Goal: Task Accomplishment & Management: Manage account settings

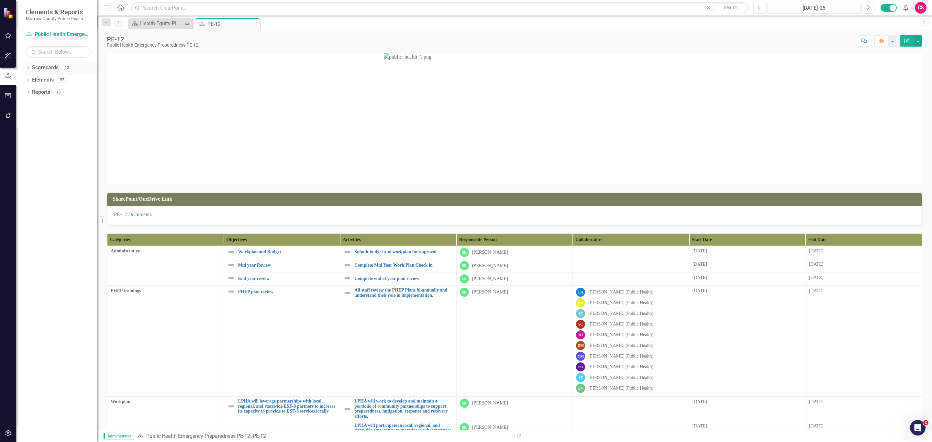
click at [51, 68] on link "Scorecards" at bounding box center [45, 67] width 27 height 7
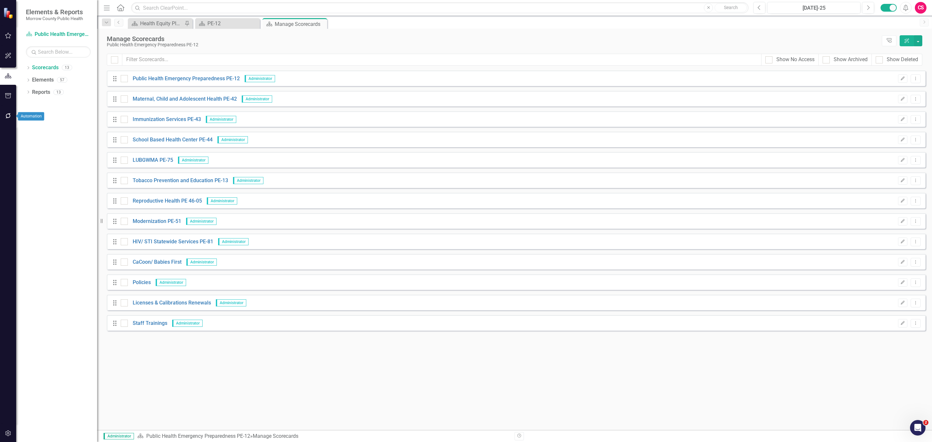
click at [8, 117] on icon "button" at bounding box center [7, 115] width 5 height 5
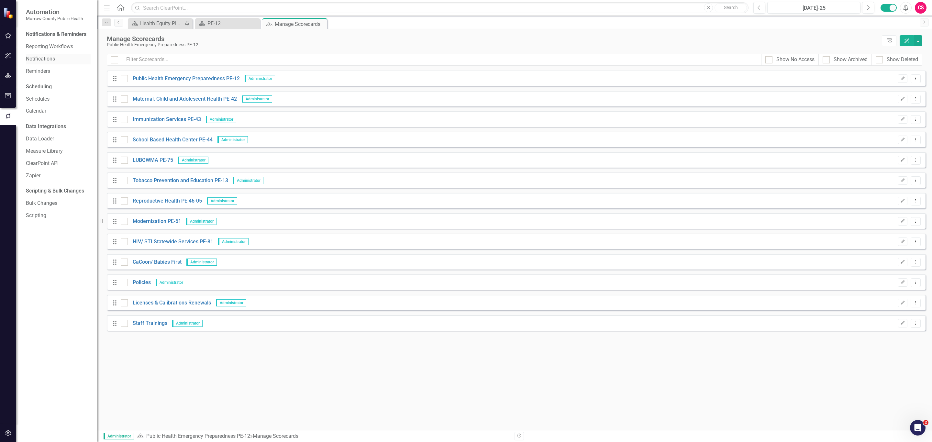
click at [44, 60] on link "Notifications" at bounding box center [58, 58] width 65 height 7
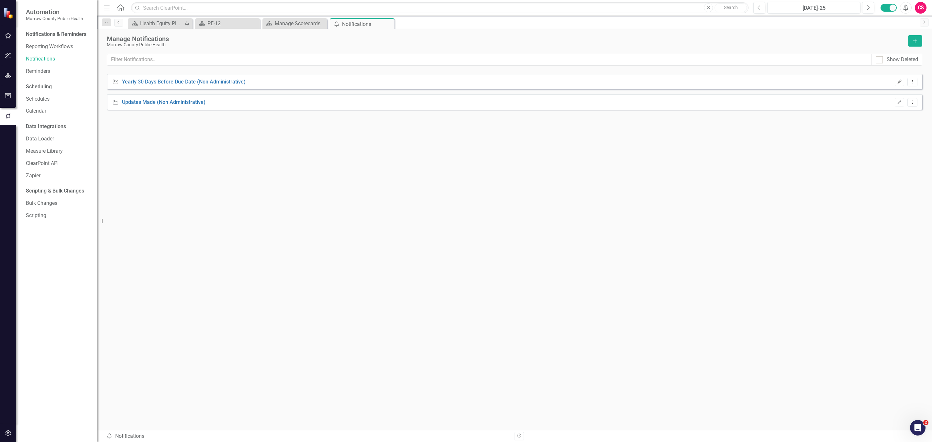
click at [897, 79] on button "Edit" at bounding box center [899, 82] width 9 height 8
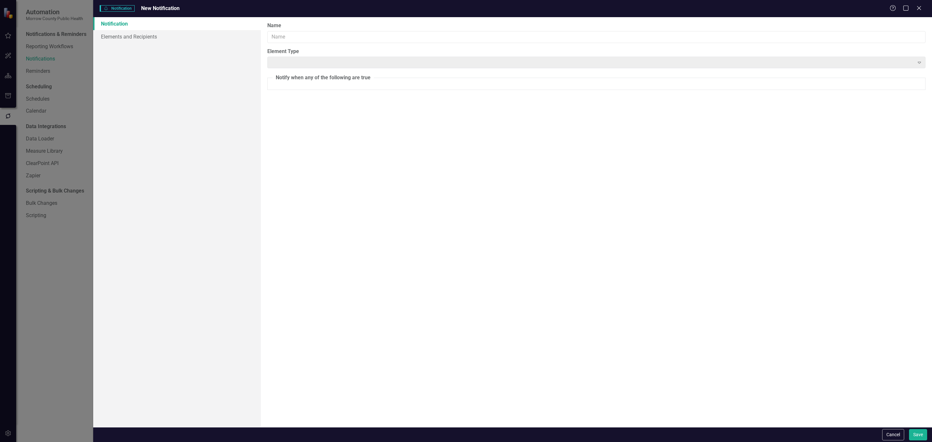
type input "Yearly 30 Days Before Due Date (Non Administrative)"
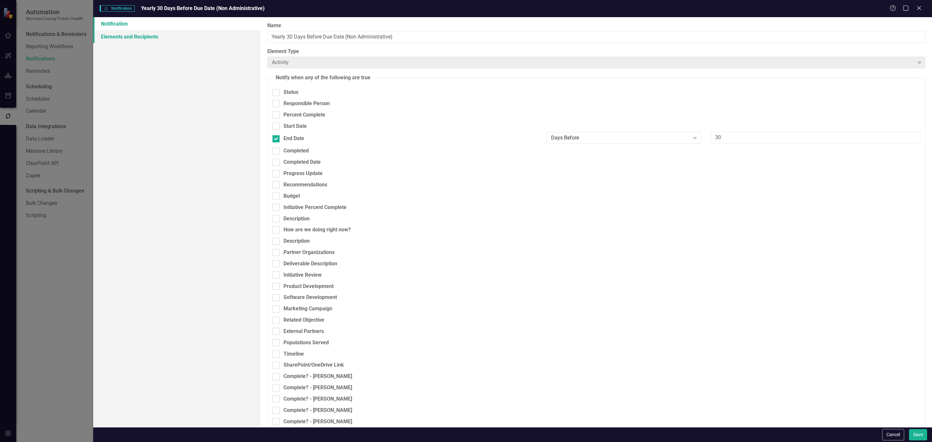
click at [155, 38] on link "Elements and Recipients" at bounding box center [177, 36] width 168 height 13
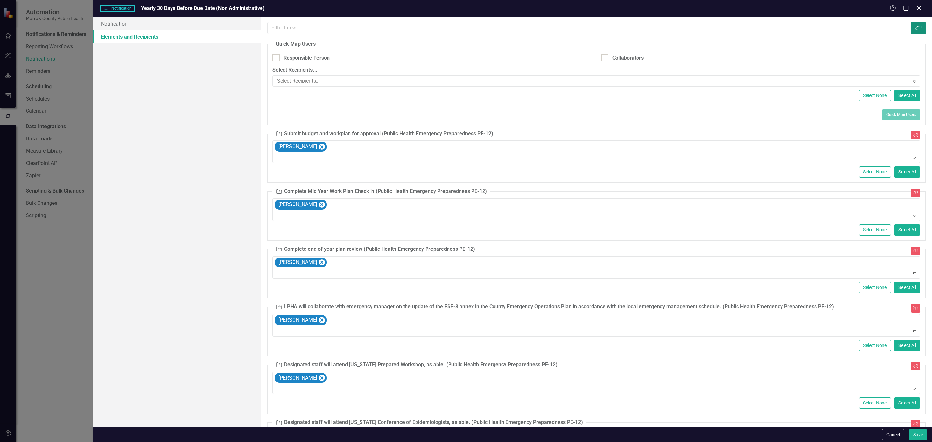
click at [917, 30] on button "Link Tag" at bounding box center [918, 28] width 15 height 12
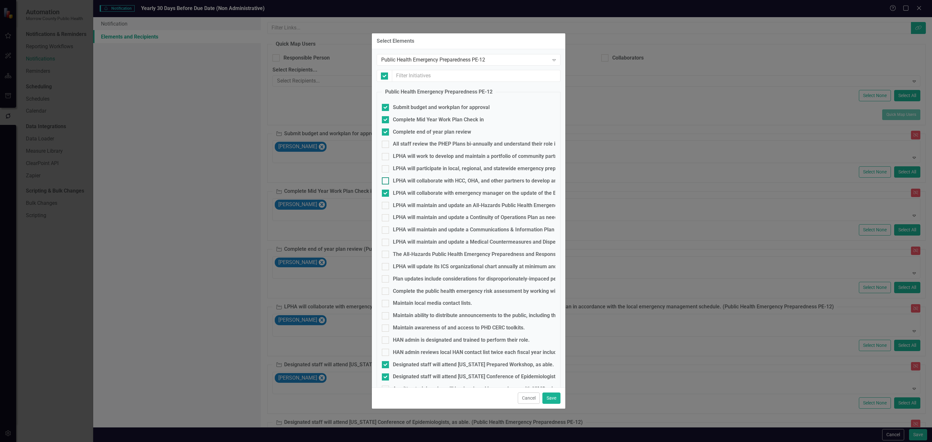
checkbox input "false"
click at [475, 59] on div "Public Health Emergency Preparedness PE-12" at bounding box center [465, 59] width 168 height 7
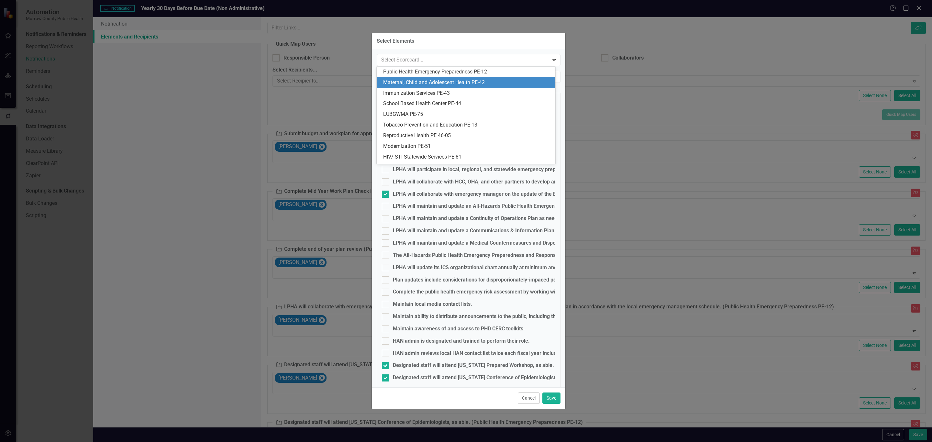
click at [452, 81] on div "Maternal, Child and Adolescent Health PE-42" at bounding box center [467, 82] width 168 height 7
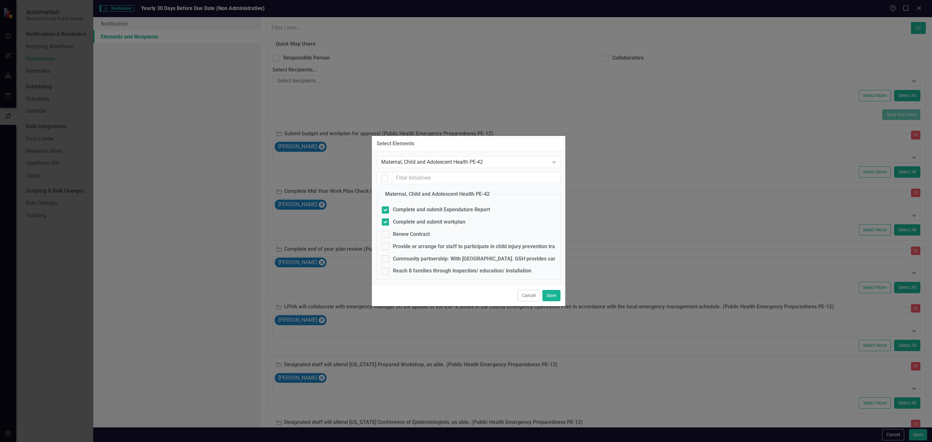
checkbox input "true"
click at [461, 159] on div "Maternal, Child and Adolescent Health PE-42" at bounding box center [465, 162] width 168 height 7
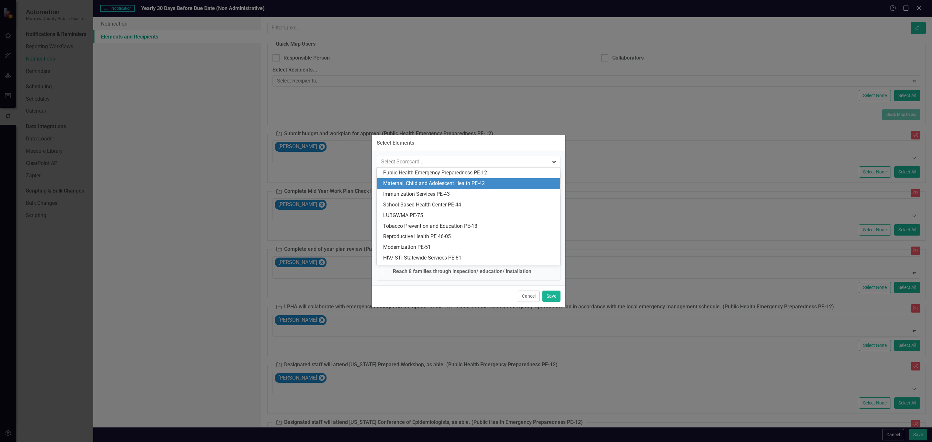
scroll to position [11, 0]
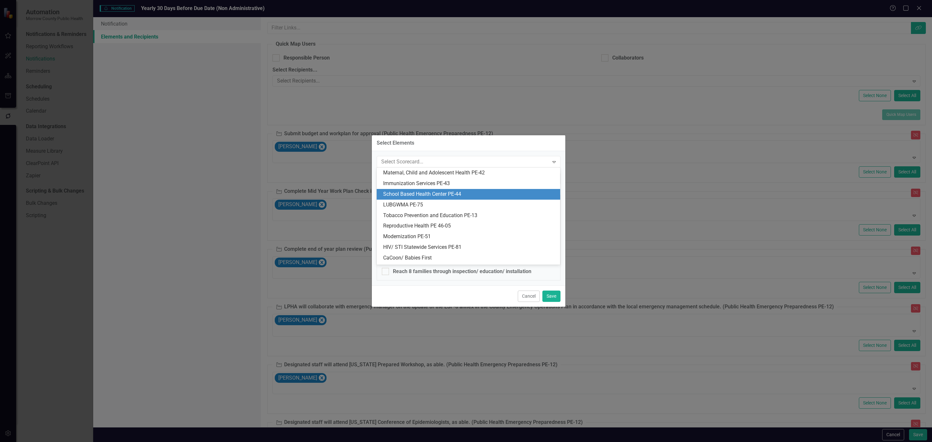
click at [445, 193] on div "School Based Health Center PE-44" at bounding box center [469, 194] width 173 height 7
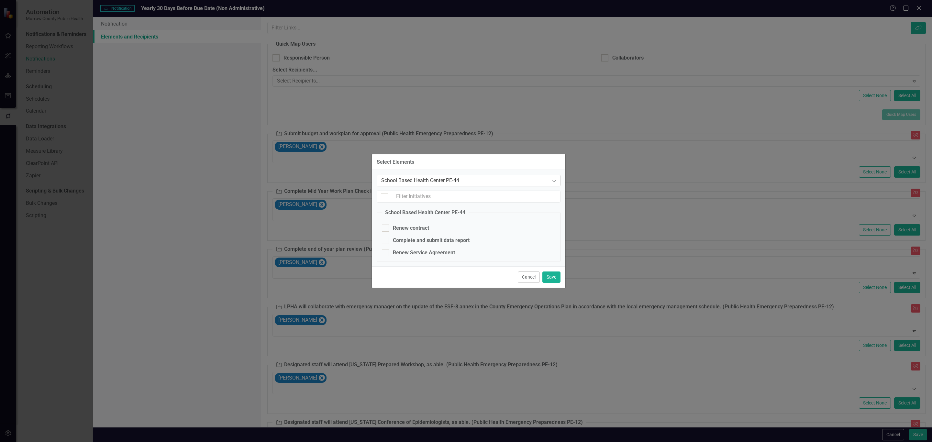
click at [443, 179] on div "School Based Health Center PE-44" at bounding box center [465, 180] width 168 height 7
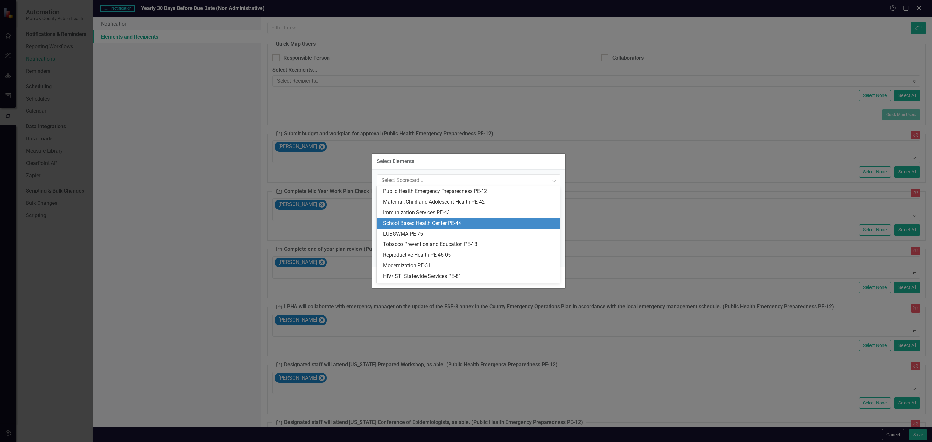
scroll to position [32, 0]
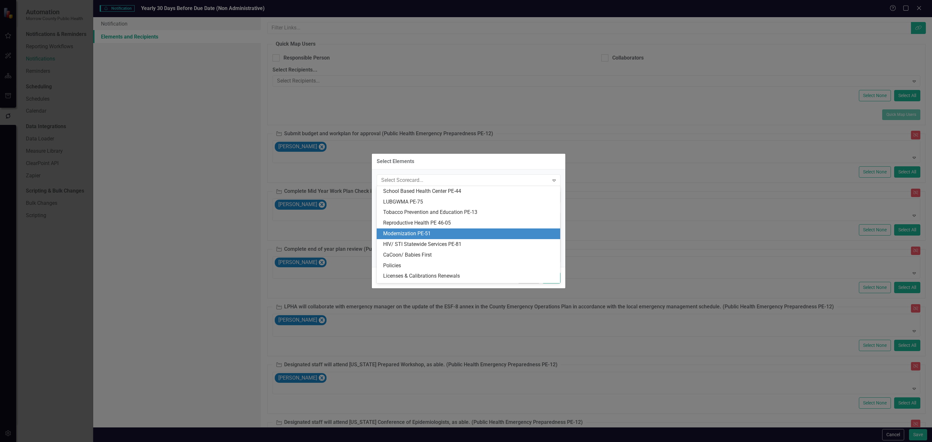
click at [426, 234] on div "Modernization PE-51" at bounding box center [469, 233] width 173 height 7
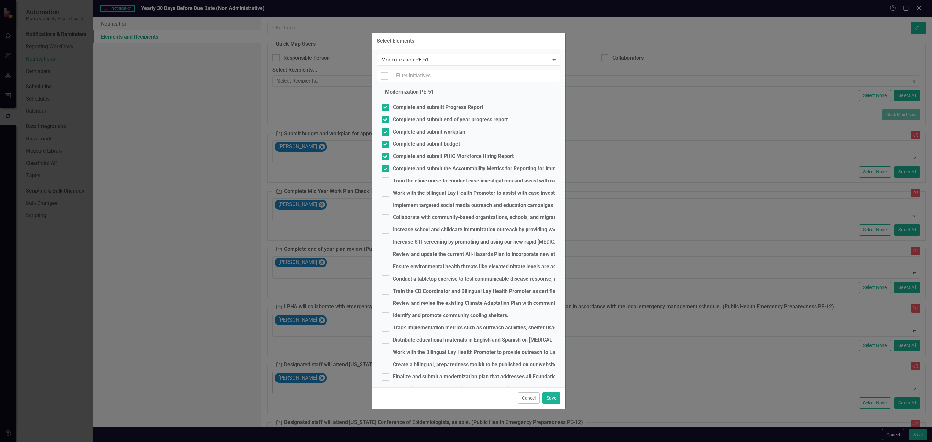
click at [528, 393] on button "Cancel" at bounding box center [529, 397] width 22 height 11
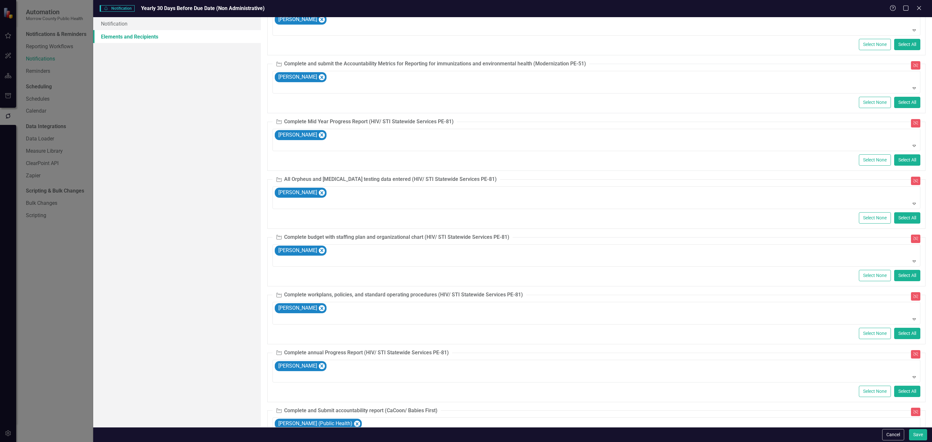
scroll to position [1641, 0]
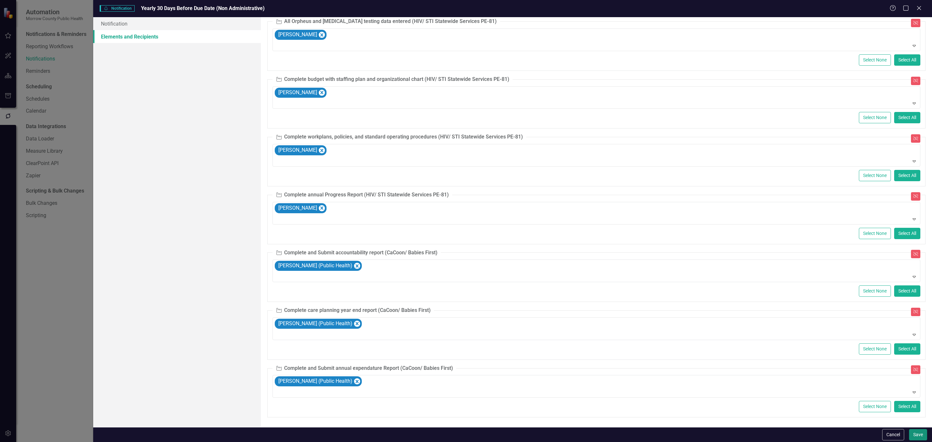
click at [915, 433] on button "Save" at bounding box center [918, 434] width 18 height 11
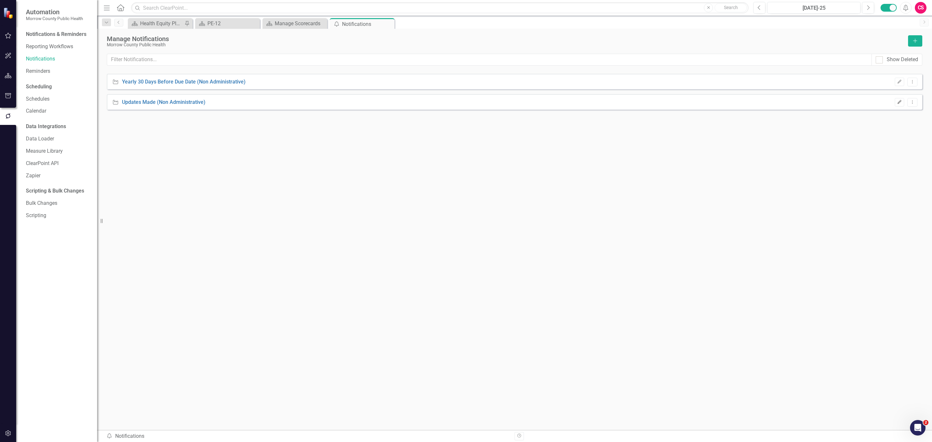
click at [898, 102] on icon "Edit" at bounding box center [899, 102] width 5 height 4
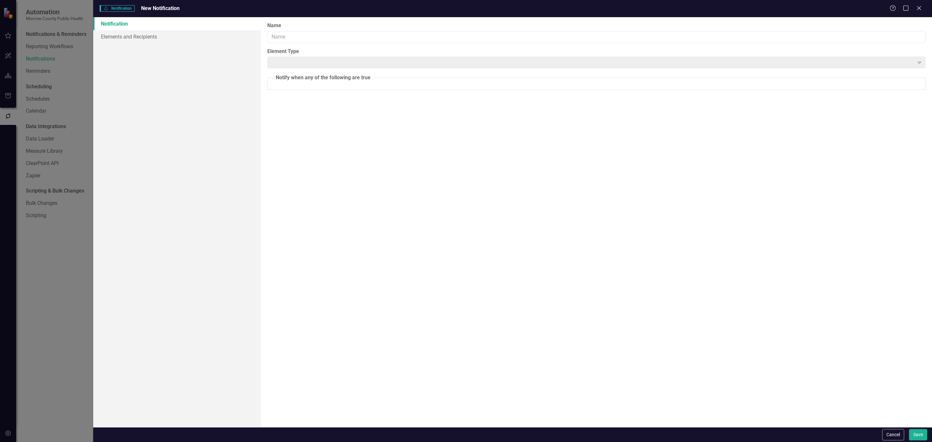
type input "Updates Made (Non Administrative)"
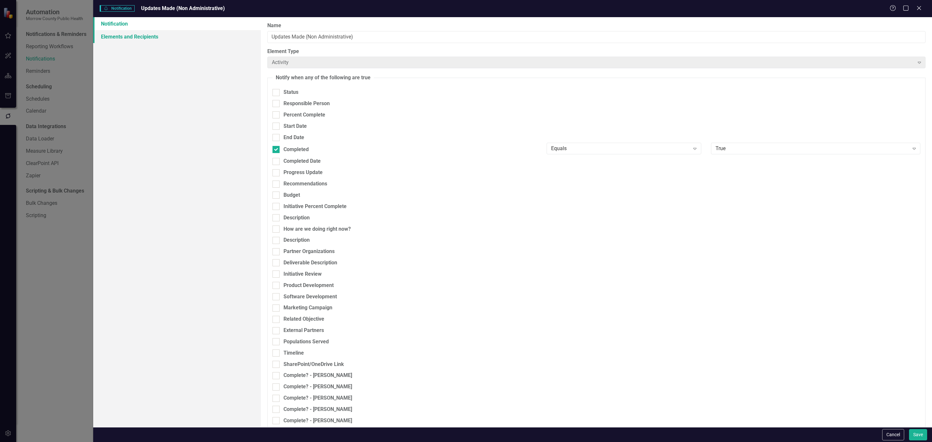
drag, startPoint x: 146, startPoint y: 35, endPoint x: 148, endPoint y: 38, distance: 3.3
click at [146, 35] on link "Elements and Recipients" at bounding box center [177, 36] width 168 height 13
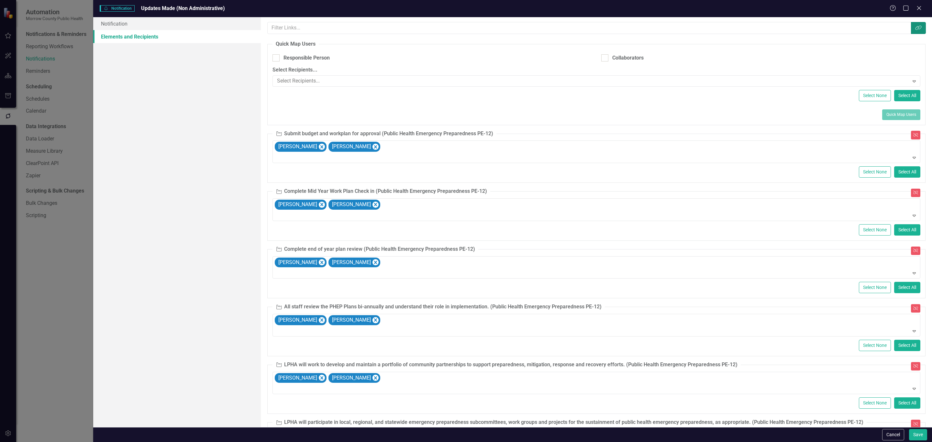
click at [912, 32] on button "Link Tag" at bounding box center [918, 28] width 15 height 12
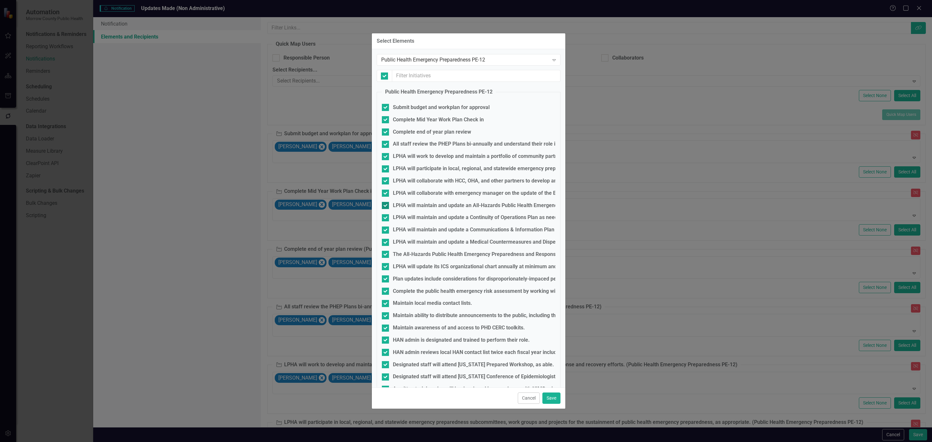
checkbox input "true"
click at [551, 400] on button "Save" at bounding box center [551, 397] width 18 height 11
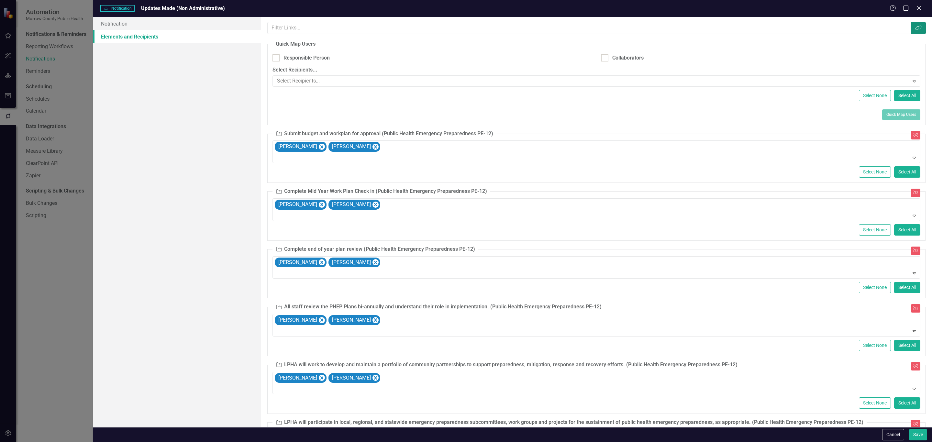
click at [911, 26] on button "Link Tag" at bounding box center [918, 28] width 15 height 12
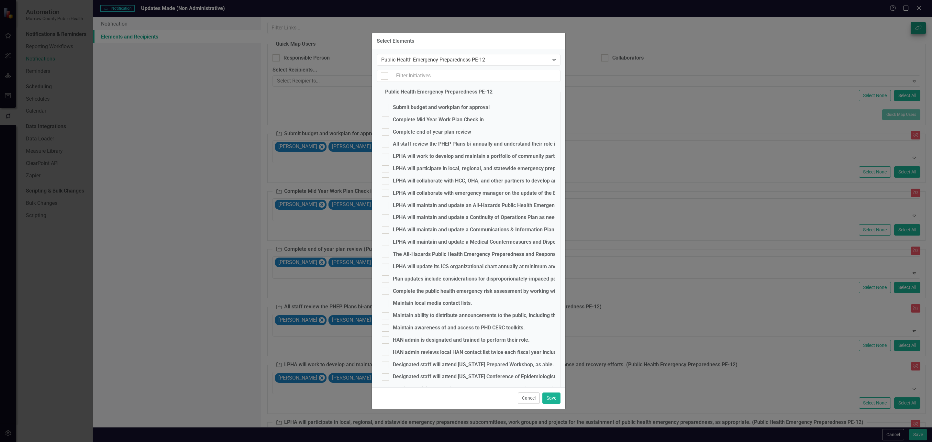
checkbox input "true"
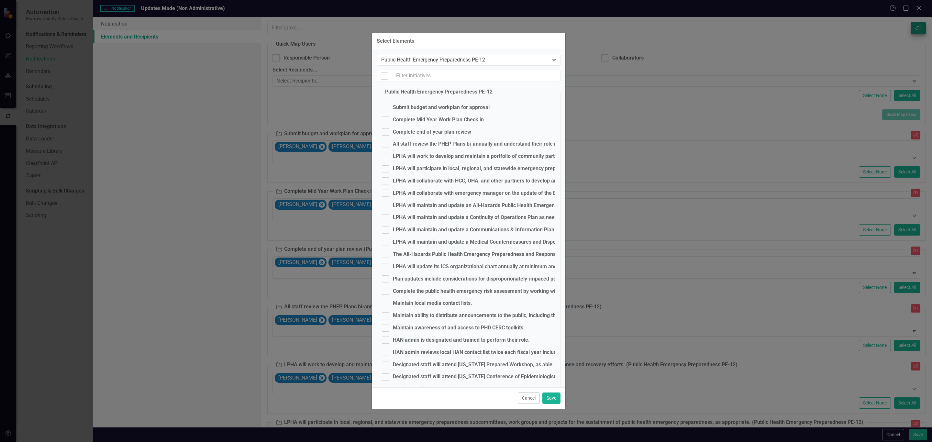
checkbox input "true"
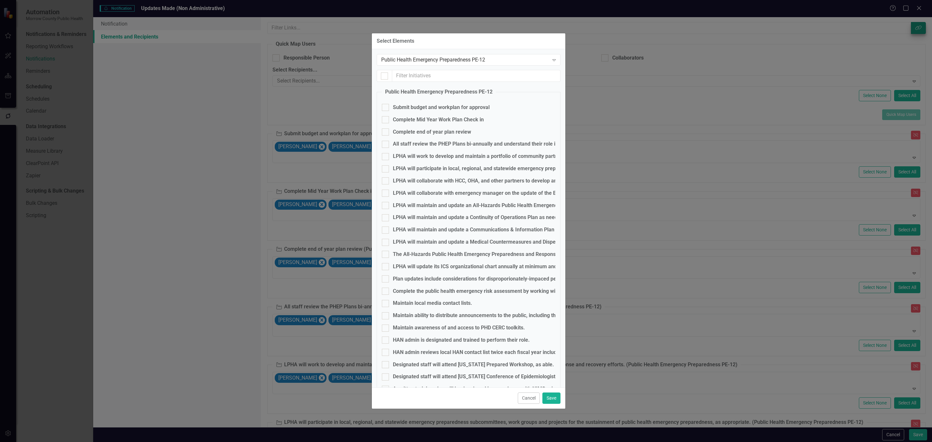
checkbox input "true"
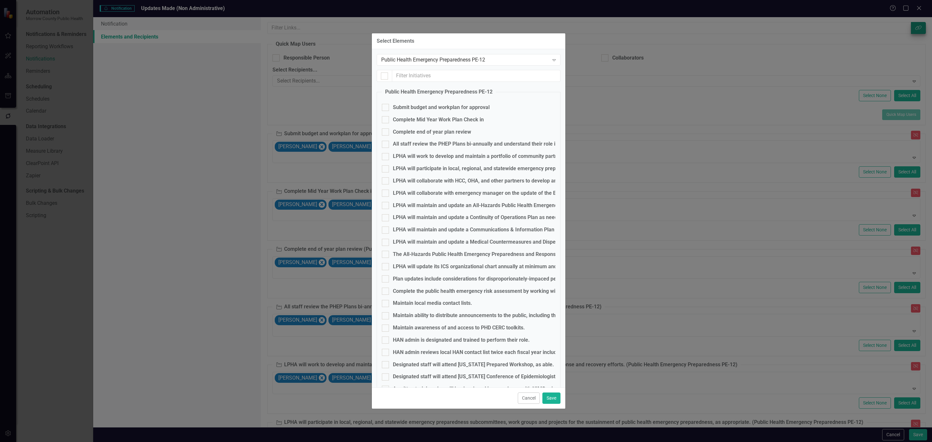
checkbox input "true"
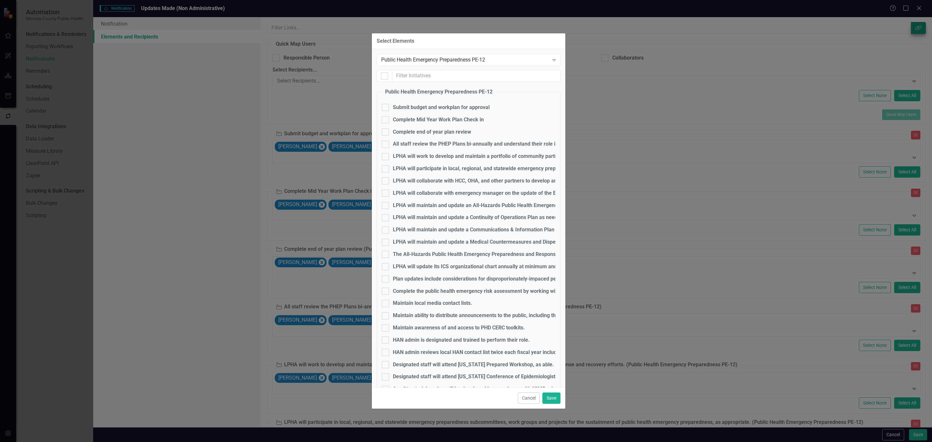
checkbox input "true"
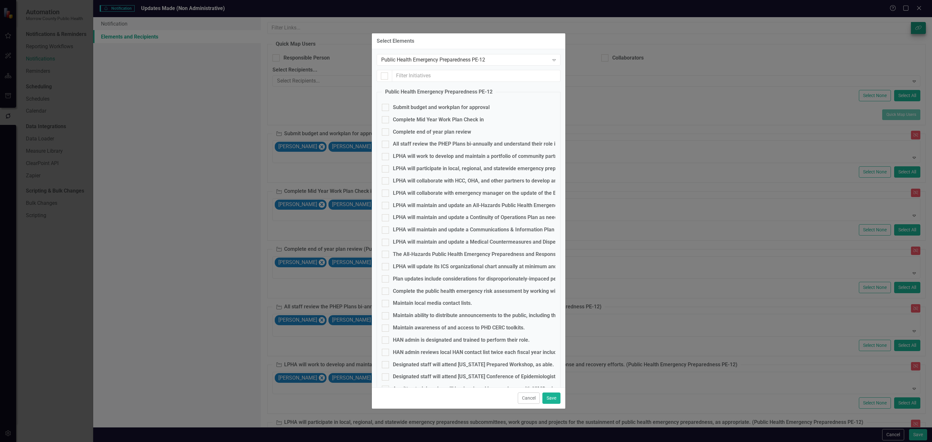
checkbox input "true"
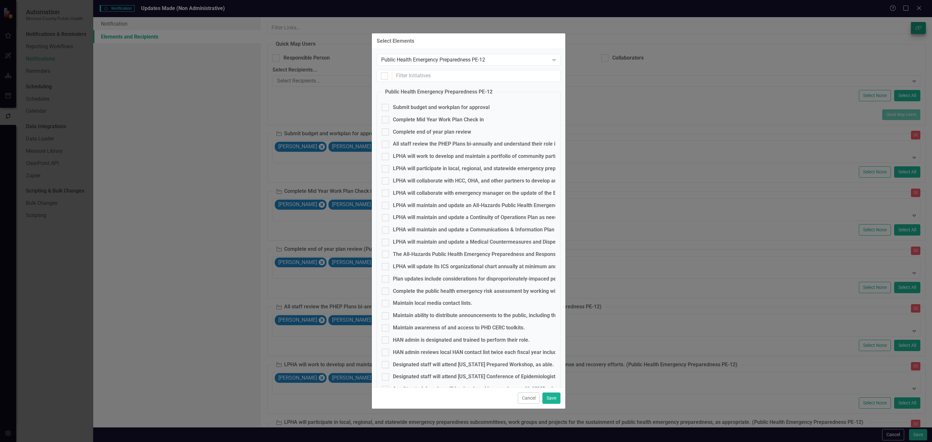
checkbox input "true"
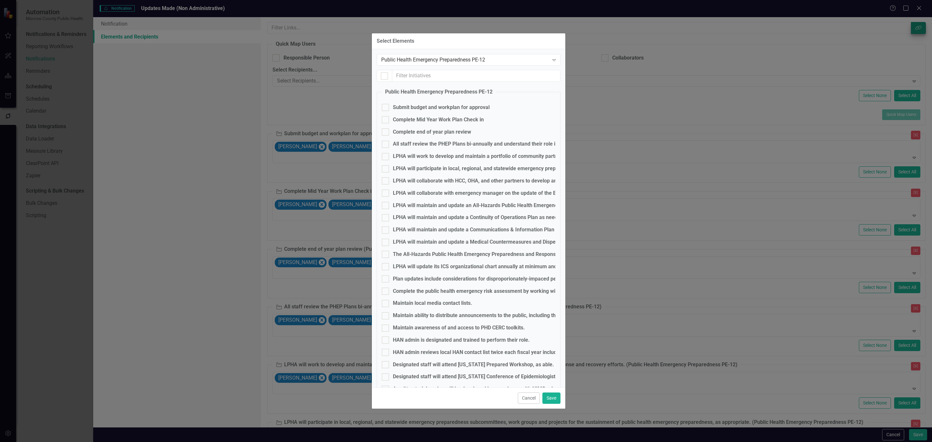
checkbox input "true"
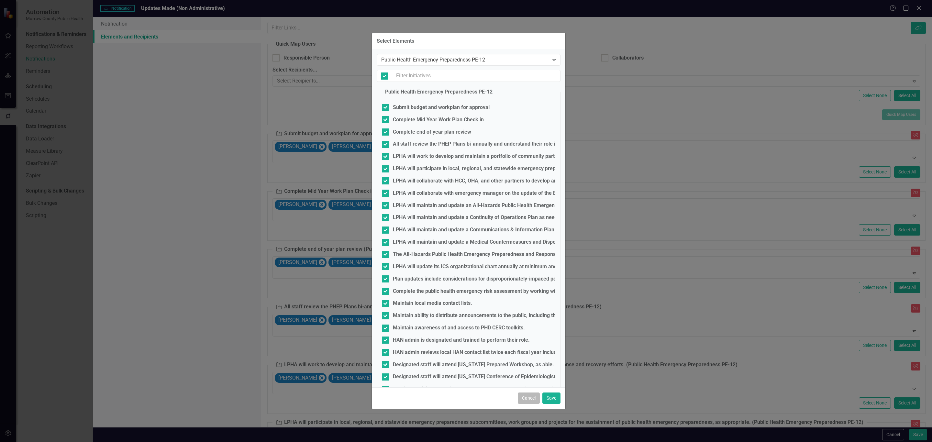
click at [528, 397] on button "Cancel" at bounding box center [529, 397] width 22 height 11
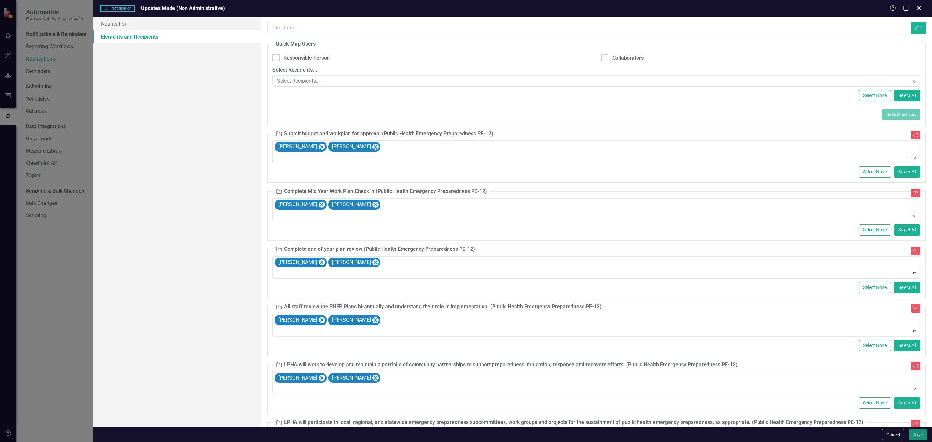
click at [917, 433] on button "Save" at bounding box center [918, 434] width 18 height 11
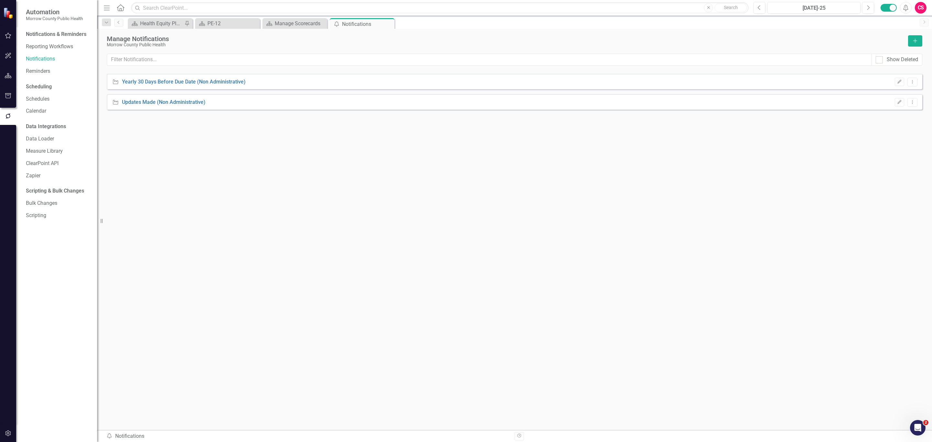
click at [902, 8] on icon "Alerts" at bounding box center [905, 8] width 7 height 6
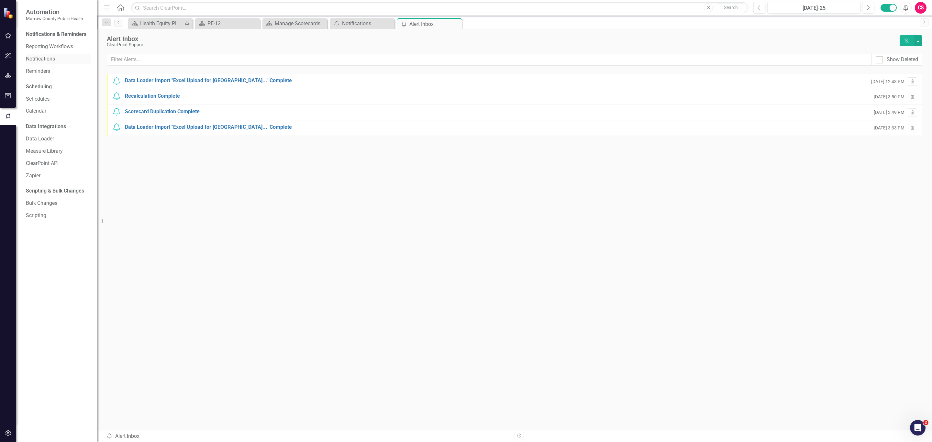
click at [47, 57] on link "Notifications" at bounding box center [58, 58] width 65 height 7
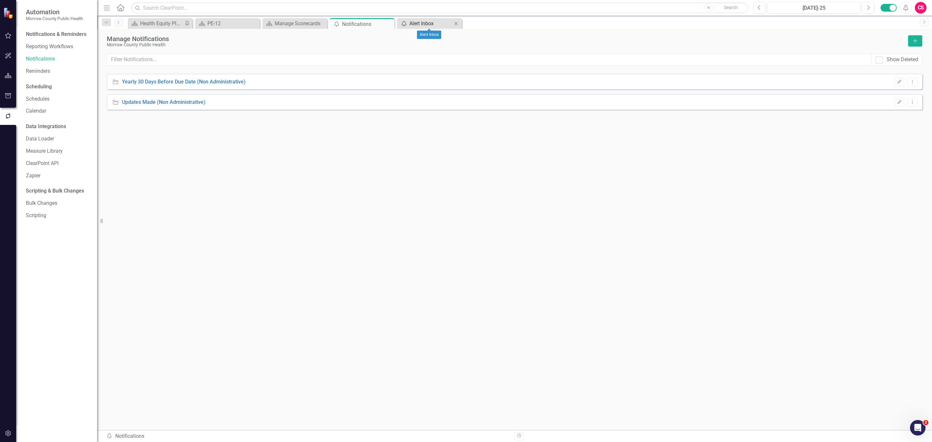
click at [426, 21] on div "Alert Inbox" at bounding box center [430, 23] width 43 height 8
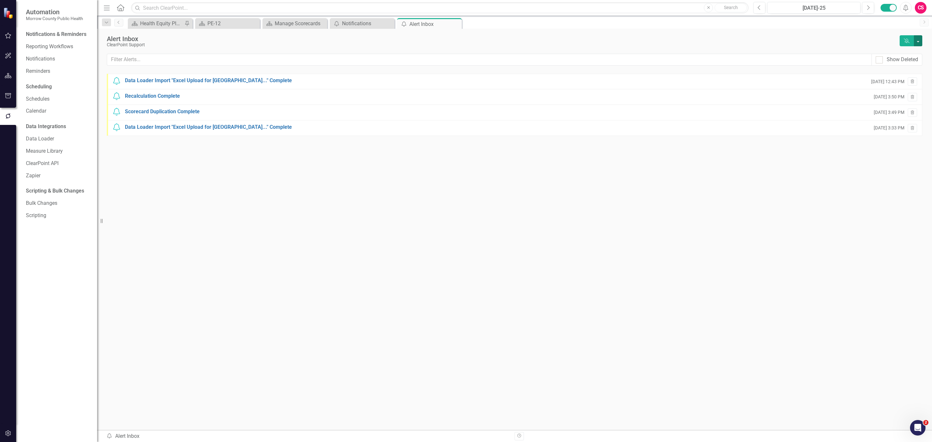
click at [917, 42] on button "button" at bounding box center [918, 40] width 8 height 11
click at [852, 39] on div "Alert Inbox" at bounding box center [501, 38] width 789 height 7
click at [457, 24] on icon "Close" at bounding box center [455, 23] width 6 height 5
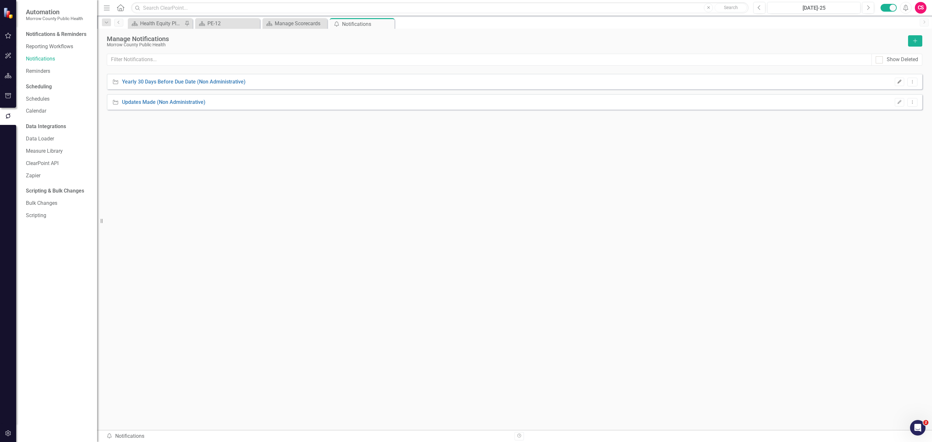
click at [899, 81] on icon "Edit" at bounding box center [899, 82] width 5 height 4
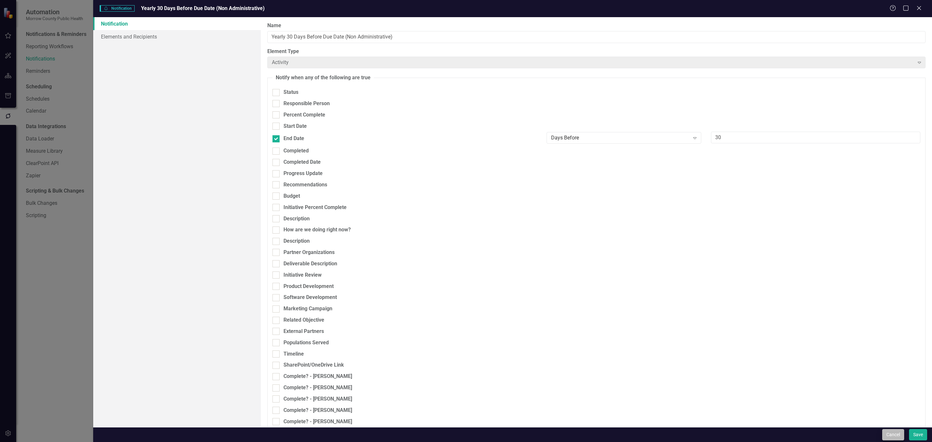
click at [892, 429] on div "Cancel Save" at bounding box center [512, 434] width 839 height 15
click at [890, 432] on button "Cancel" at bounding box center [893, 434] width 22 height 11
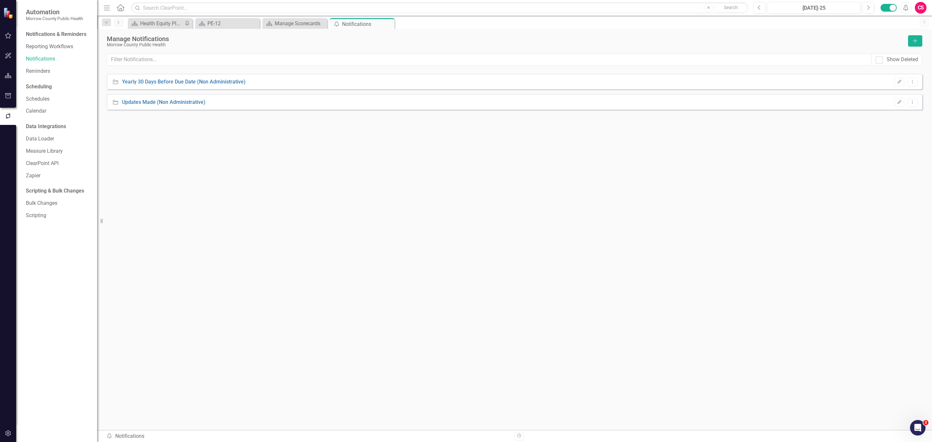
click at [900, 97] on div "Activity Updates Made (Non Administrative) Edit Dropdown Menu" at bounding box center [514, 102] width 815 height 16
click at [898, 103] on icon "Edit" at bounding box center [899, 102] width 5 height 4
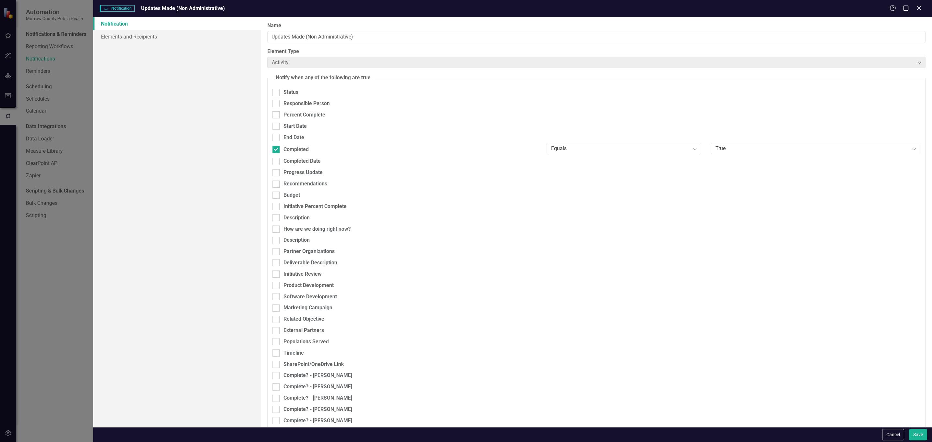
click at [919, 8] on icon "Close" at bounding box center [919, 8] width 8 height 6
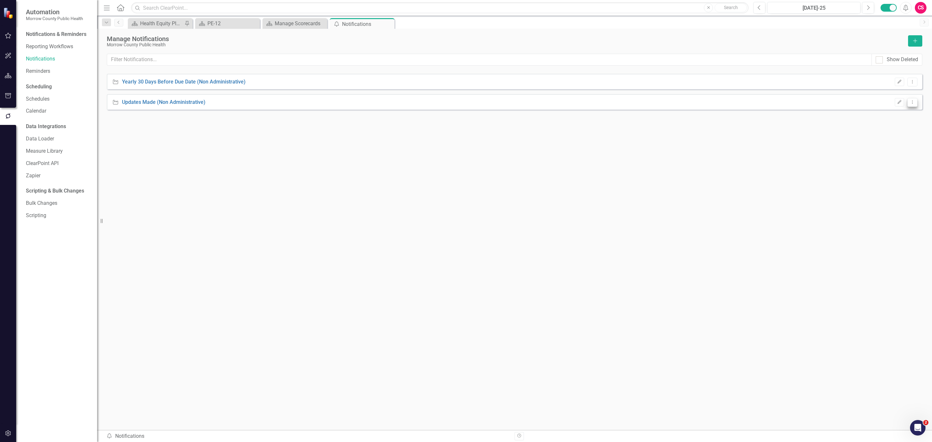
click at [910, 101] on icon "Dropdown Menu" at bounding box center [911, 102] width 5 height 4
click at [887, 135] on link "Trash Delete Notification" at bounding box center [884, 138] width 65 height 12
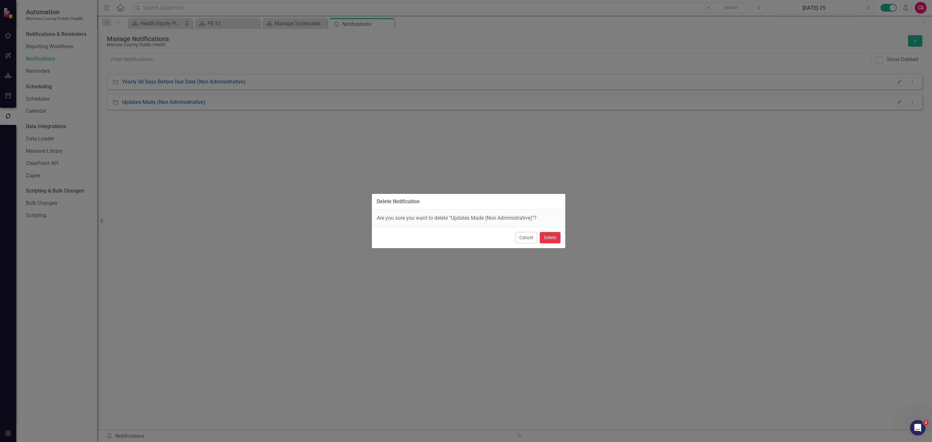
click at [544, 236] on button "Delete" at bounding box center [550, 237] width 21 height 11
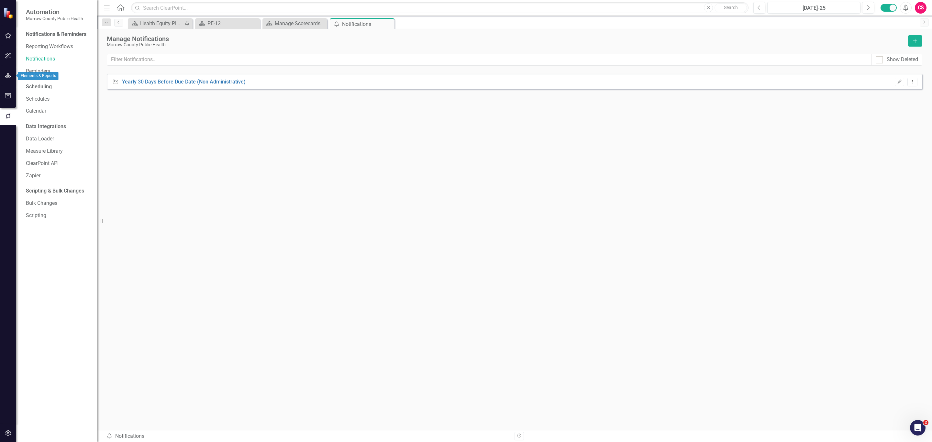
click at [7, 78] on icon "button" at bounding box center [8, 75] width 7 height 5
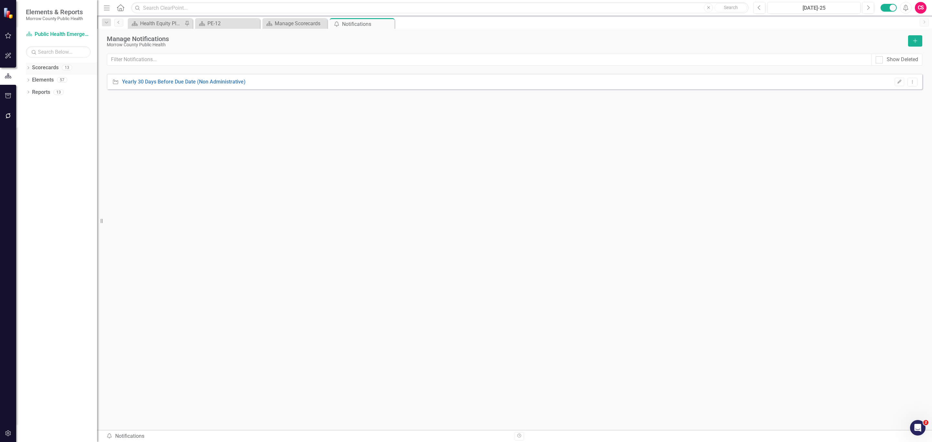
click at [28, 69] on icon "Dropdown" at bounding box center [28, 69] width 5 height 4
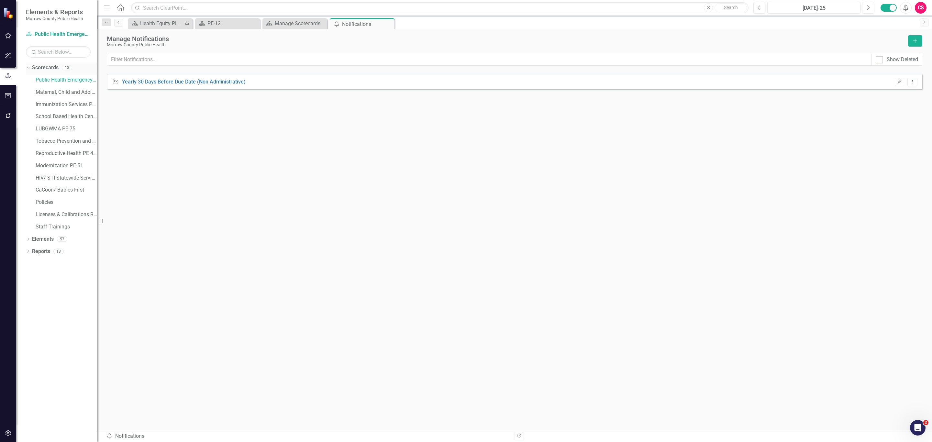
click at [49, 64] on link "Scorecards" at bounding box center [45, 67] width 27 height 7
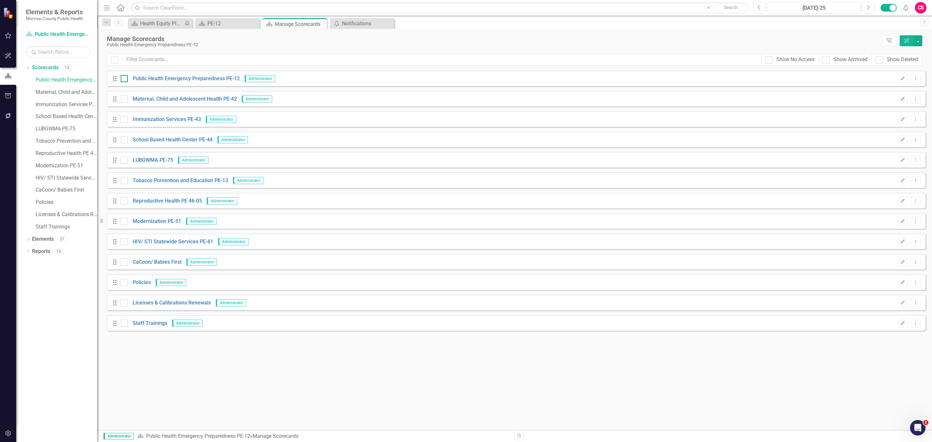
click at [123, 79] on input "checkbox" at bounding box center [123, 77] width 4 height 4
checkbox input "true"
click at [126, 102] on div at bounding box center [124, 98] width 7 height 7
click at [125, 100] on input "checkbox" at bounding box center [123, 97] width 4 height 4
checkbox input "true"
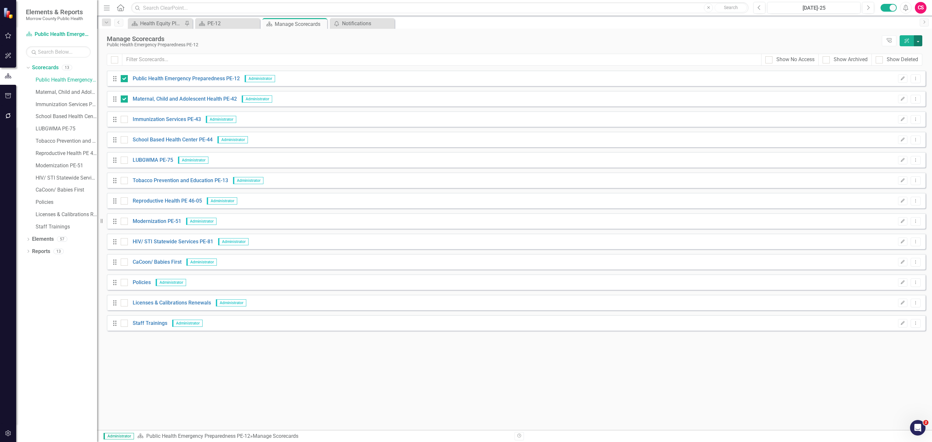
click at [918, 39] on button "button" at bounding box center [918, 40] width 8 height 11
click at [885, 87] on link "Edit Multiple Edit Multiple" at bounding box center [888, 90] width 67 height 12
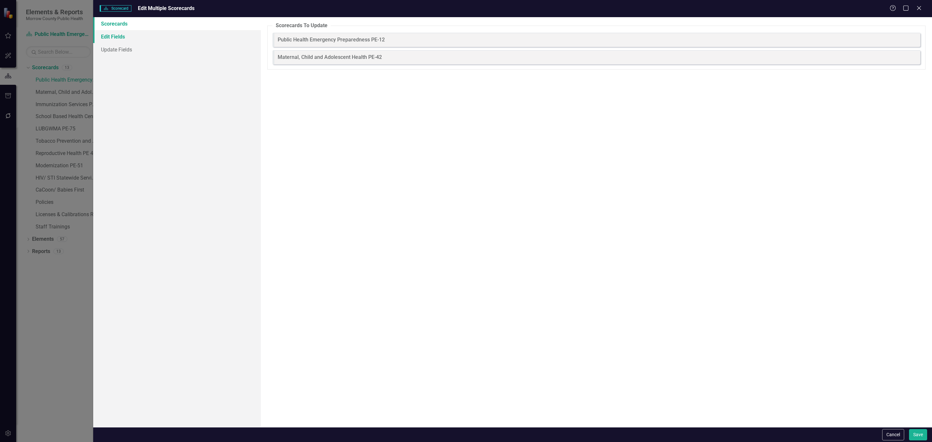
click at [127, 31] on link "Edit Fields" at bounding box center [177, 36] width 168 height 13
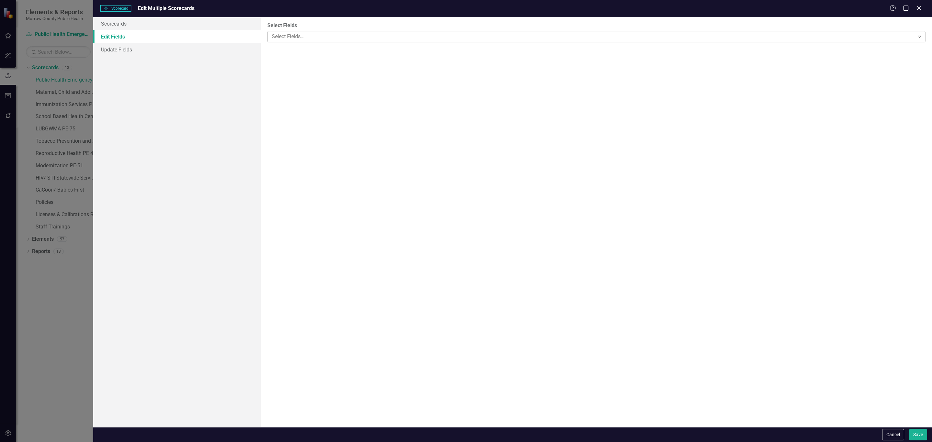
click at [299, 33] on div at bounding box center [591, 36] width 644 height 9
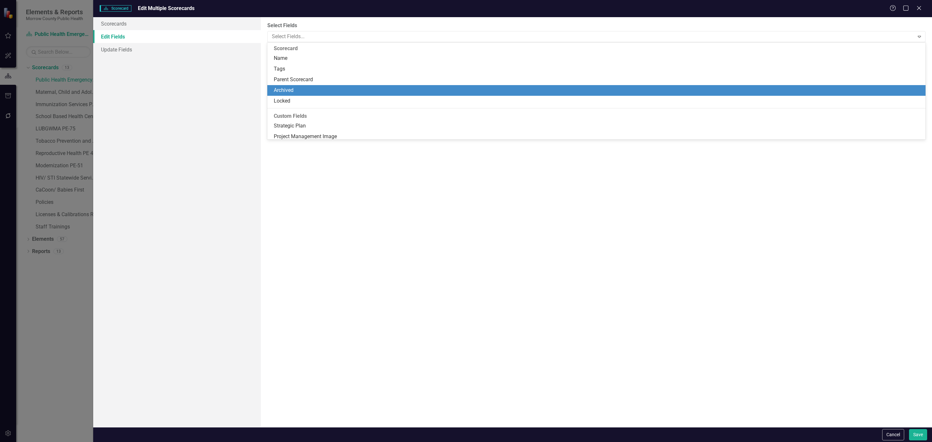
click at [286, 91] on div "Archived" at bounding box center [598, 90] width 648 height 7
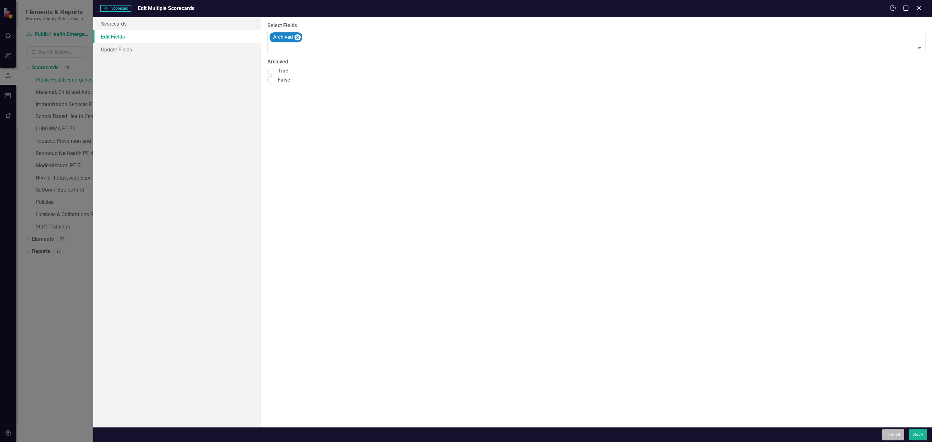
click at [886, 432] on button "Cancel" at bounding box center [893, 434] width 22 height 11
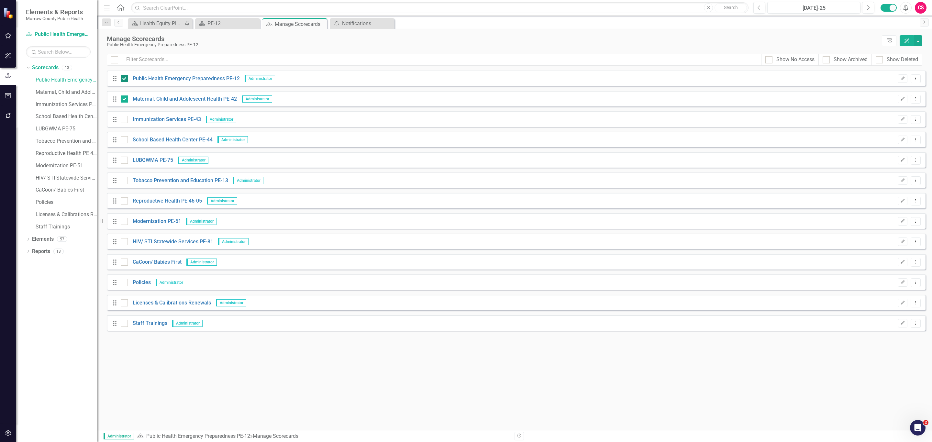
click at [126, 80] on div at bounding box center [124, 78] width 7 height 7
click at [125, 79] on input "checkbox" at bounding box center [123, 77] width 4 height 4
checkbox input "false"
click at [125, 93] on div "Drag Maternal, Child and Adolescent Health PE-42 Administrator Edit Dropdown Me…" at bounding box center [516, 99] width 818 height 16
click at [124, 99] on input "checkbox" at bounding box center [123, 97] width 4 height 4
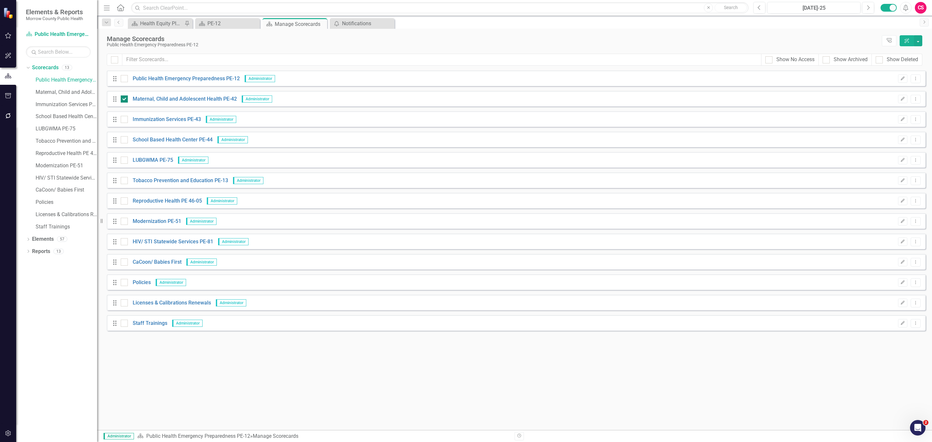
checkbox input "false"
click at [824, 60] on input "Show Archived" at bounding box center [824, 58] width 4 height 4
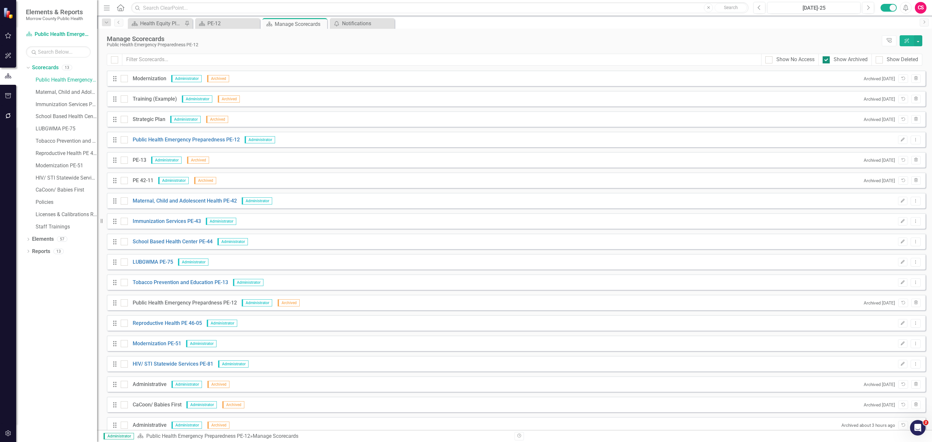
click at [824, 62] on div at bounding box center [825, 59] width 7 height 7
click at [824, 60] on input "Show Archived" at bounding box center [824, 58] width 4 height 4
checkbox input "false"
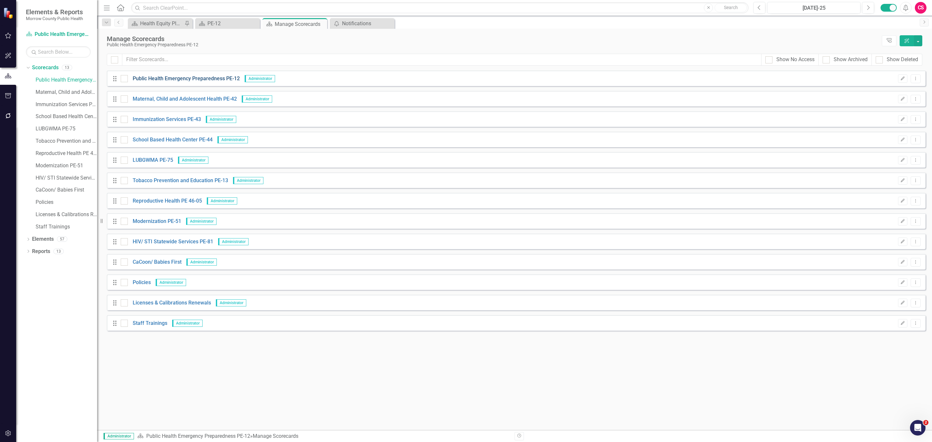
click at [184, 79] on link "Public Health Emergency Preparedness PE-12" at bounding box center [184, 78] width 112 height 7
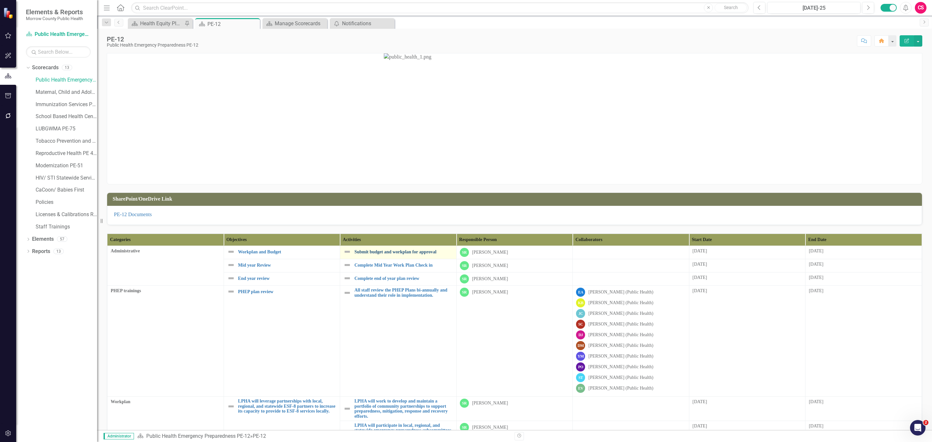
click at [361, 253] on link "Submit budget and workplan for approval" at bounding box center [403, 251] width 99 height 5
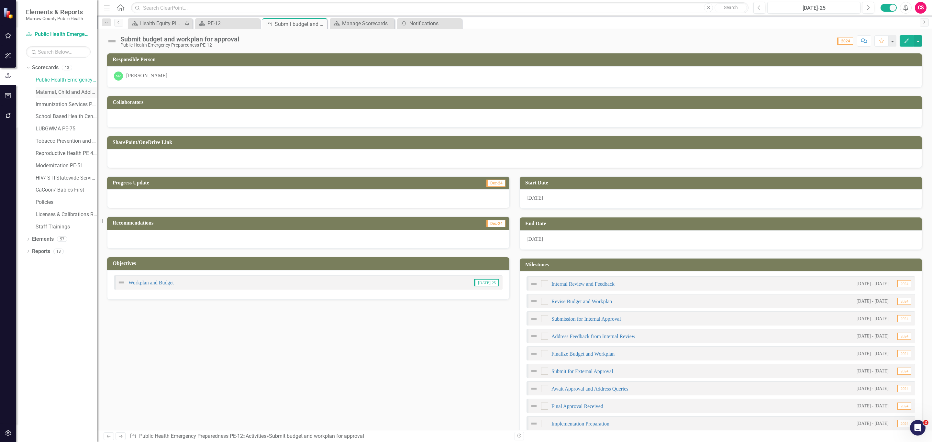
click at [50, 91] on link "Maternal, Child and Adolescent Health PE-42" at bounding box center [66, 92] width 61 height 7
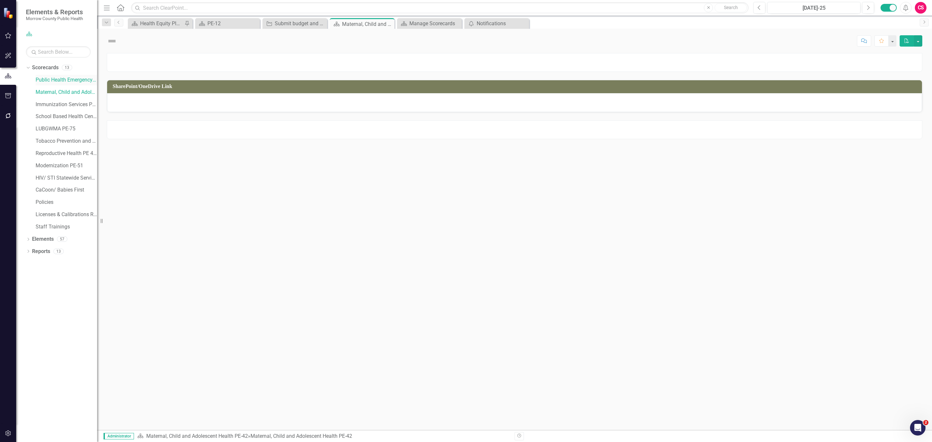
click at [50, 80] on link "Public Health Emergency Preparedness PE-12" at bounding box center [66, 79] width 61 height 7
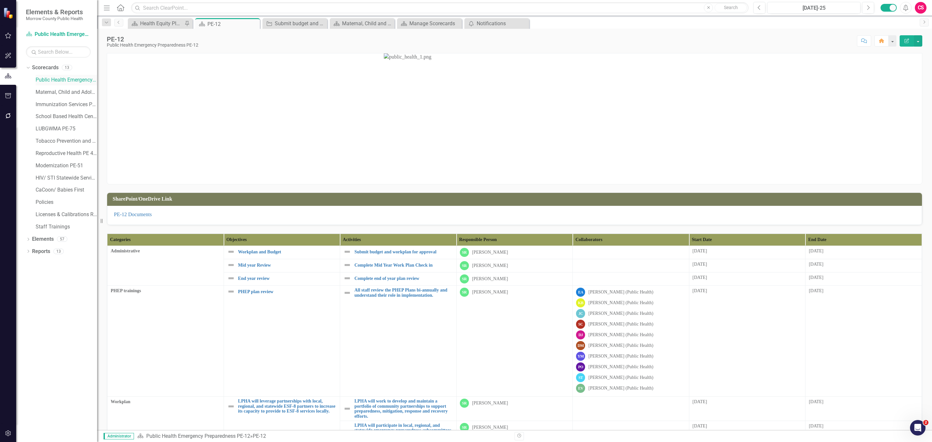
click at [56, 80] on link "Public Health Emergency Preparedness PE-12" at bounding box center [66, 79] width 61 height 7
click at [410, 254] on link "Submit budget and workplan for approval" at bounding box center [403, 251] width 99 height 5
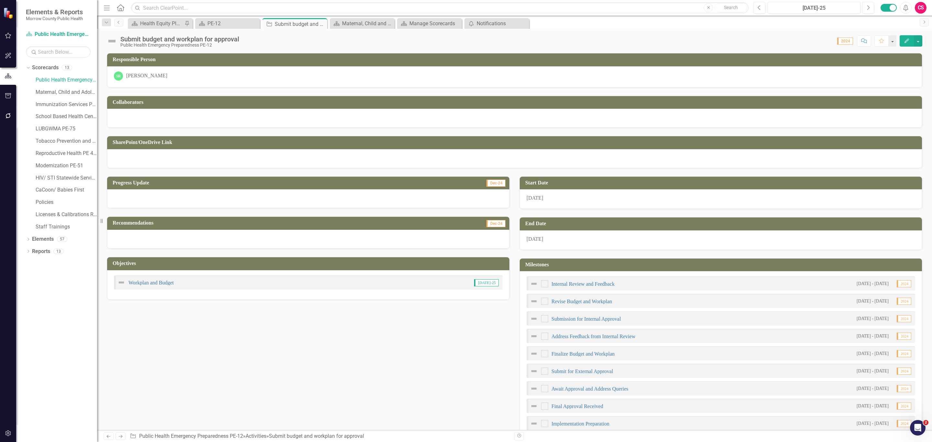
click at [922, 43] on div "Submit budget and workplan for approval Public Health Emergency Preparedness PE…" at bounding box center [514, 38] width 835 height 19
click at [917, 43] on button "button" at bounding box center [918, 40] width 8 height 11
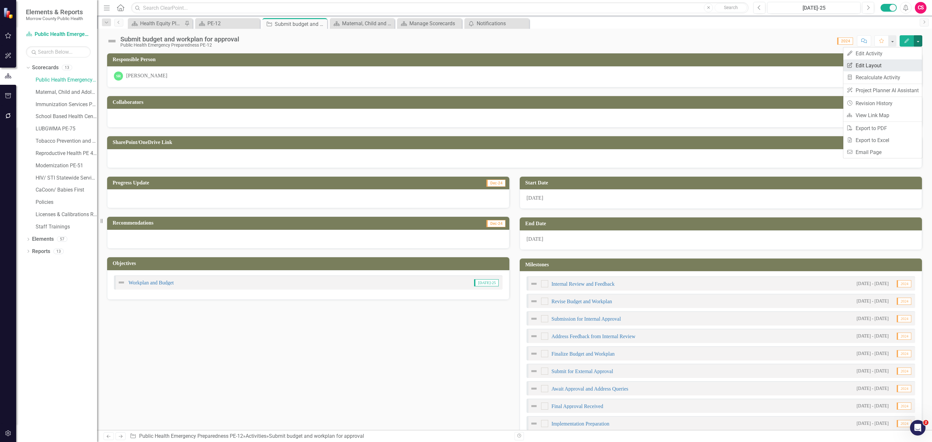
click at [884, 63] on link "Edit Report Edit Layout" at bounding box center [882, 66] width 79 height 12
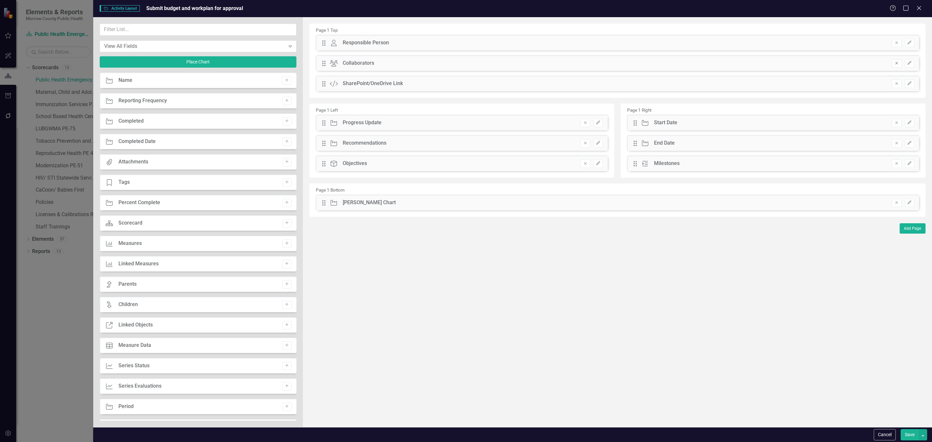
click at [895, 64] on icon "Remove" at bounding box center [896, 63] width 5 height 4
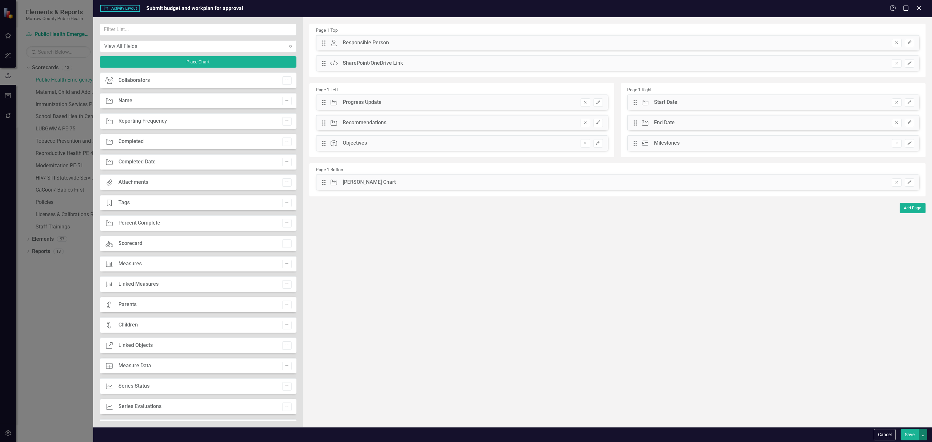
click at [921, 432] on button "button" at bounding box center [922, 434] width 8 height 11
click at [884, 436] on button "Cancel" at bounding box center [884, 434] width 22 height 11
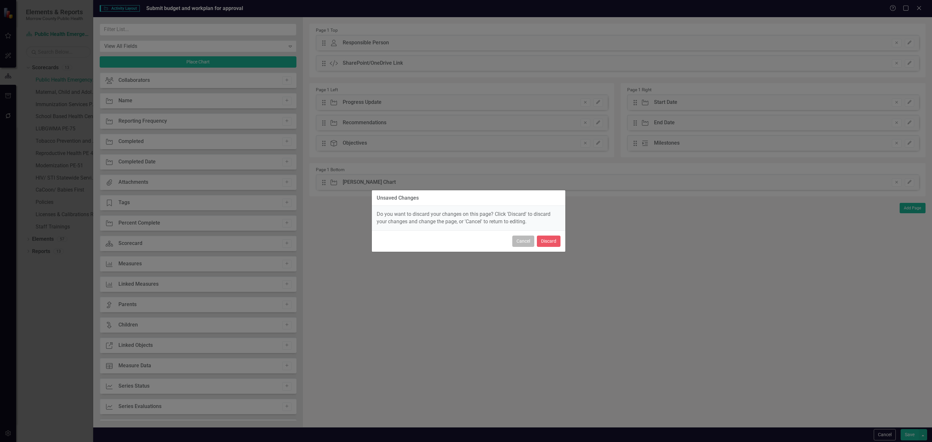
click at [523, 244] on button "Cancel" at bounding box center [523, 241] width 22 height 11
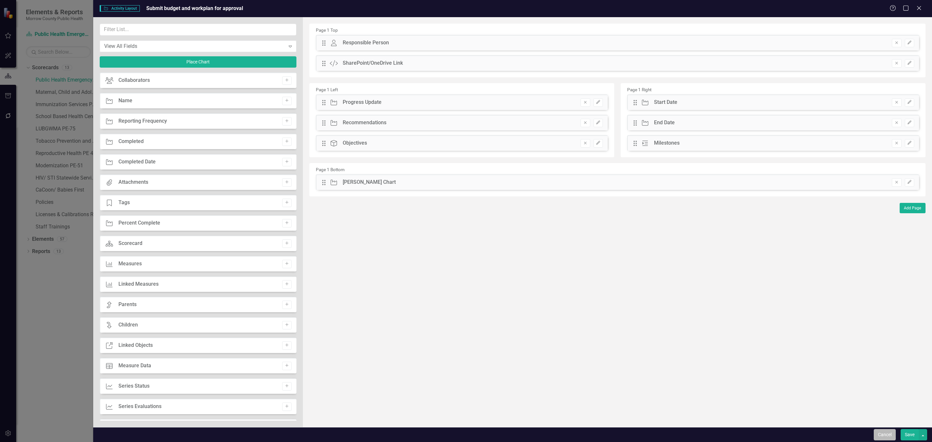
click at [877, 431] on button "Cancel" at bounding box center [884, 434] width 22 height 11
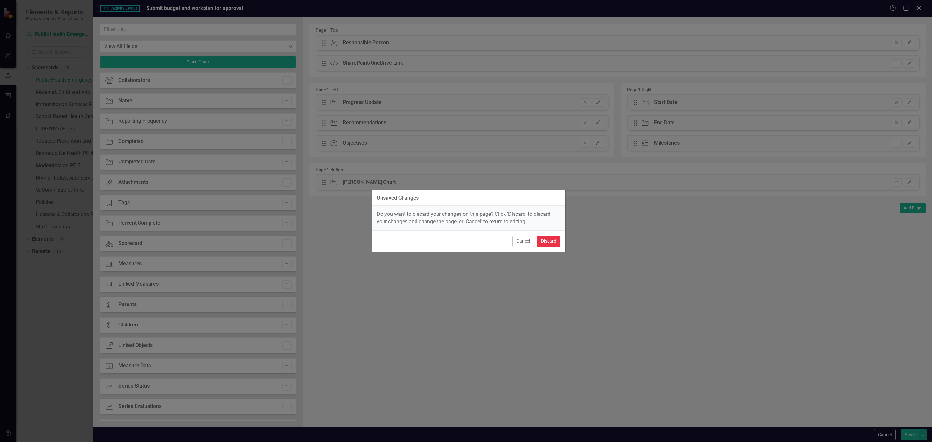
click at [547, 240] on button "Discard" at bounding box center [549, 241] width 24 height 11
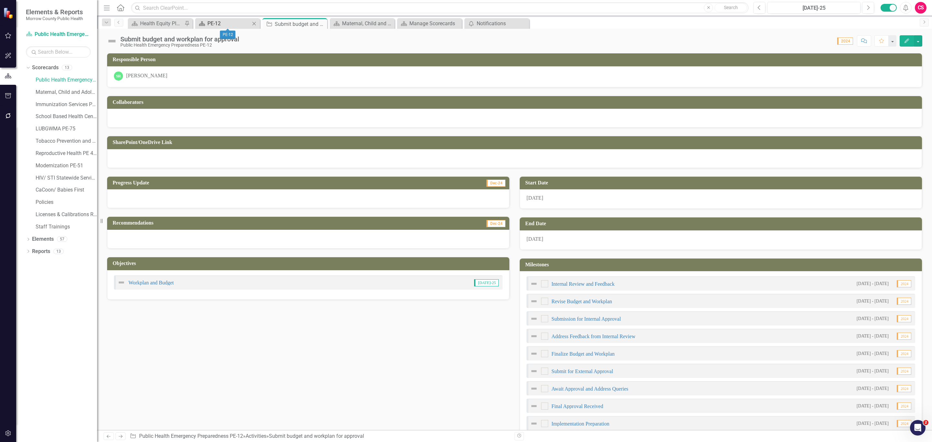
click at [213, 26] on div "PE-12" at bounding box center [228, 23] width 43 height 8
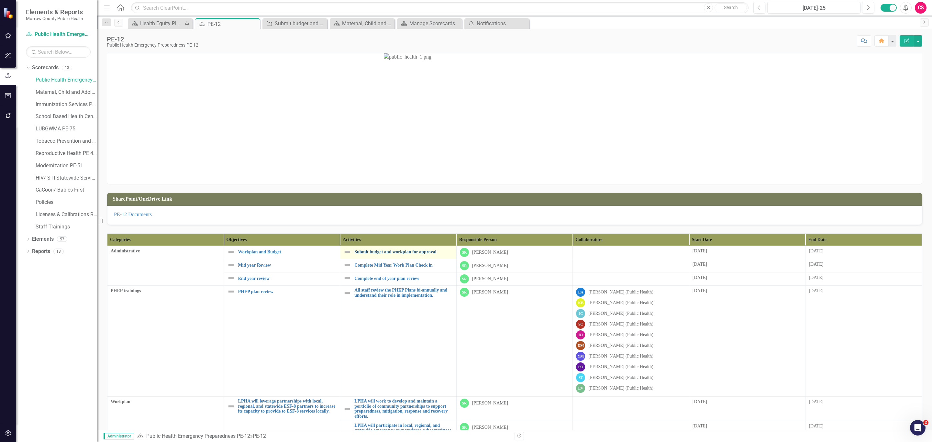
click at [373, 252] on link "Submit budget and workplan for approval" at bounding box center [403, 251] width 99 height 5
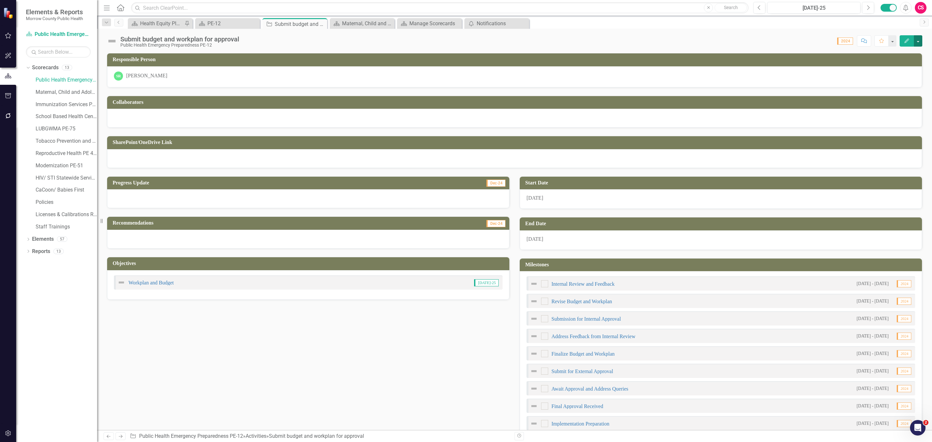
click at [916, 47] on button "button" at bounding box center [918, 40] width 8 height 11
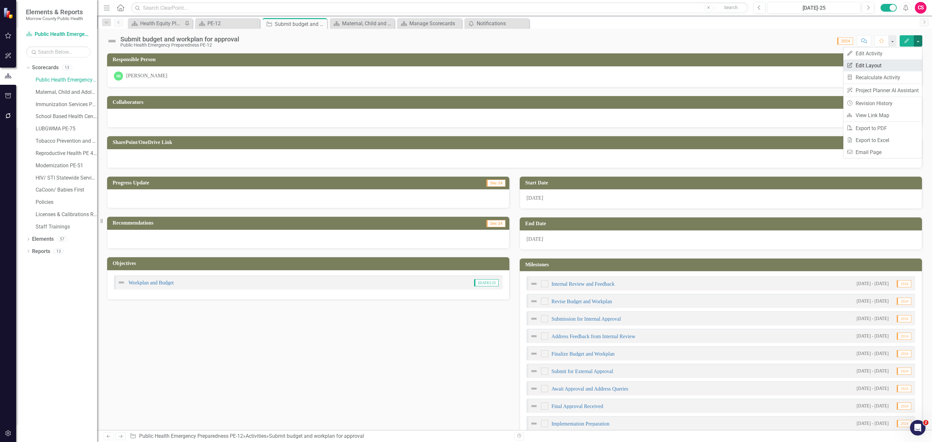
click at [895, 65] on link "Edit Report Edit Layout" at bounding box center [882, 66] width 79 height 12
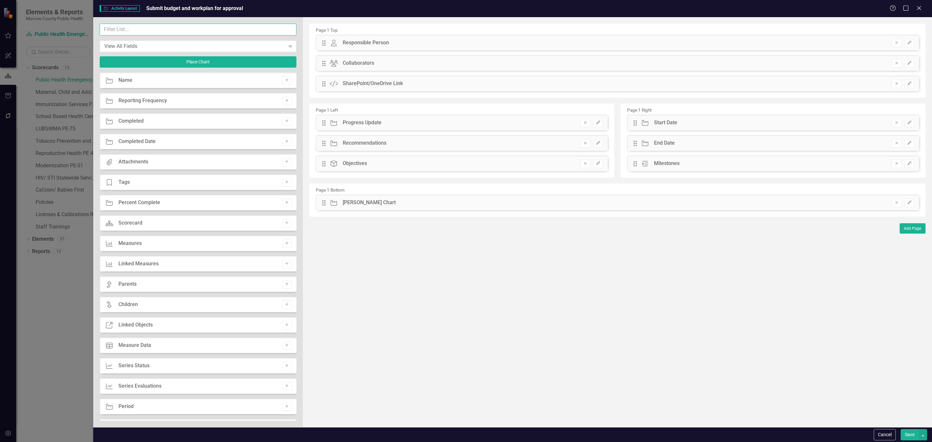
click at [164, 31] on input "text" at bounding box center [198, 30] width 197 height 12
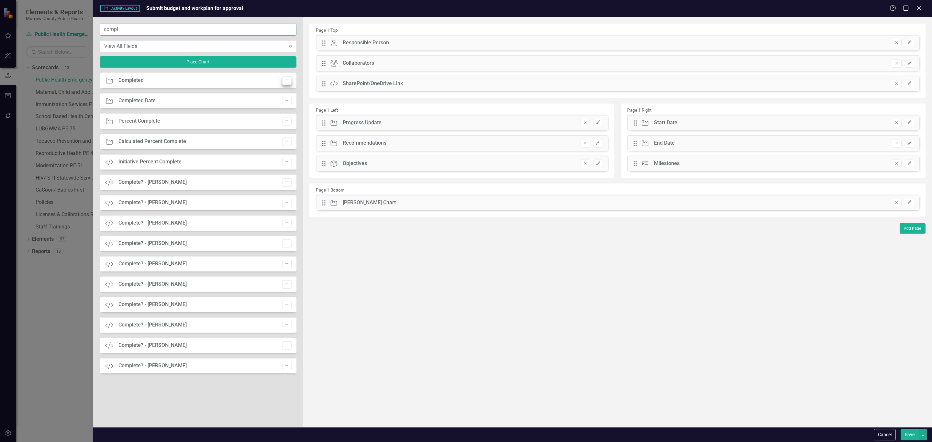
type input "compl"
click at [287, 80] on icon "Add" at bounding box center [286, 80] width 5 height 4
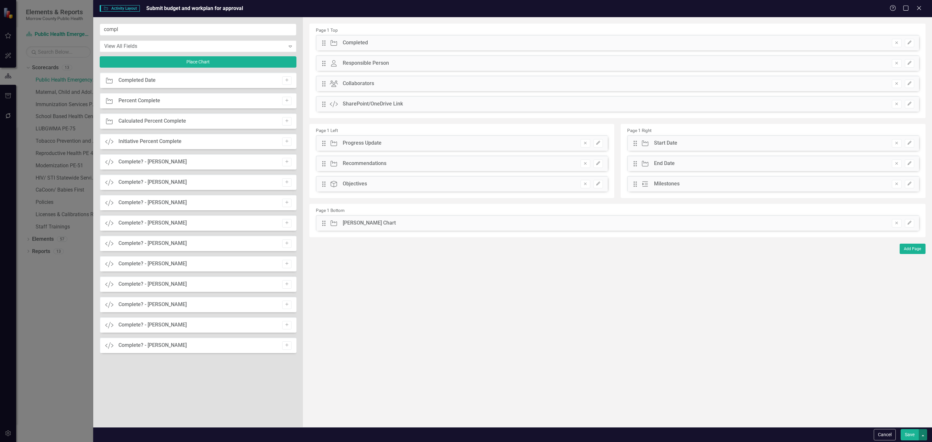
click at [922, 437] on button "button" at bounding box center [922, 434] width 8 height 11
click at [851, 422] on link "Update all Activities in this account" at bounding box center [862, 423] width 129 height 12
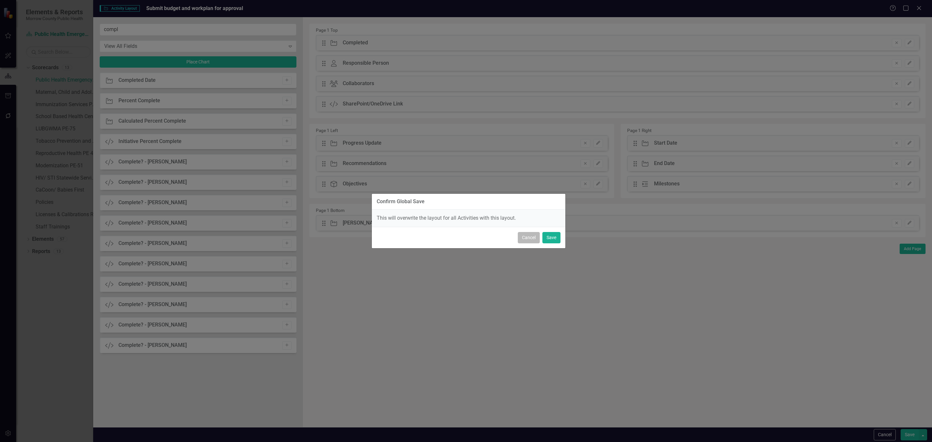
click at [526, 237] on button "Cancel" at bounding box center [529, 237] width 22 height 11
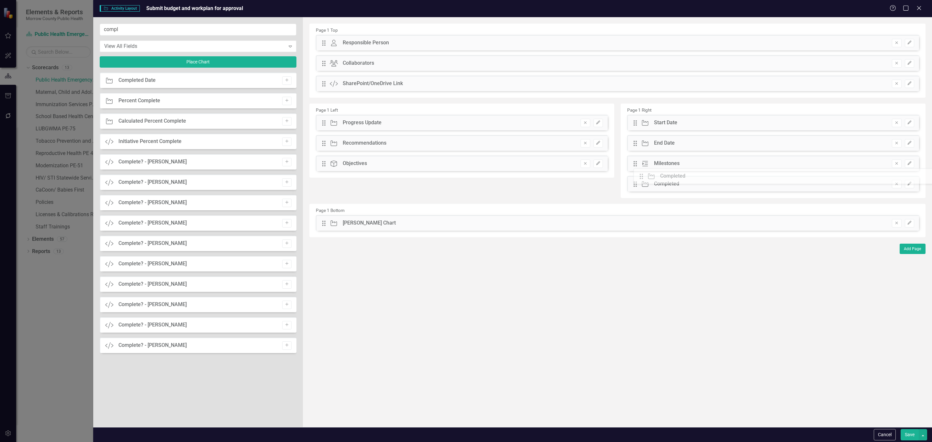
drag, startPoint x: 321, startPoint y: 44, endPoint x: 643, endPoint y: 177, distance: 348.7
click at [922, 433] on button "button" at bounding box center [922, 434] width 8 height 11
click at [858, 422] on link "Update all Activities in this account" at bounding box center [862, 423] width 129 height 12
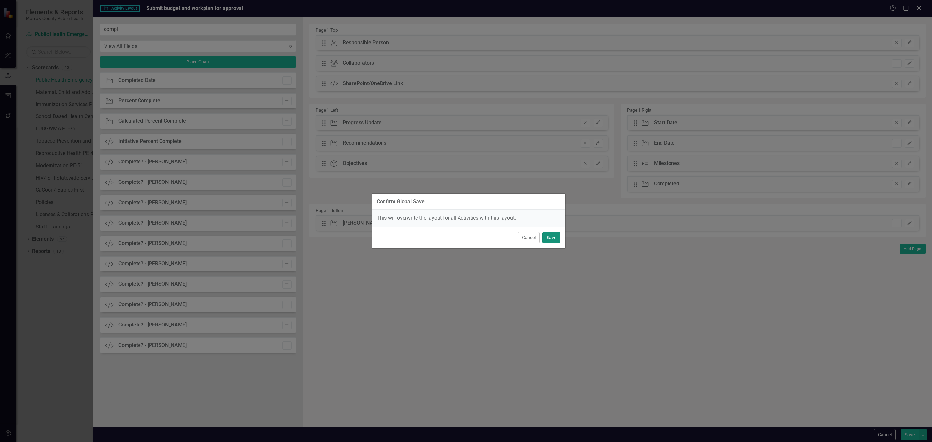
click at [552, 240] on button "Save" at bounding box center [551, 237] width 18 height 11
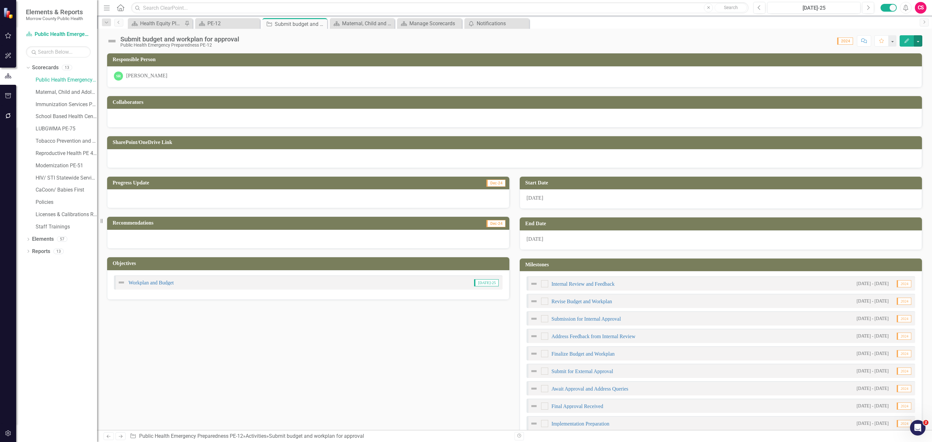
scroll to position [205, 0]
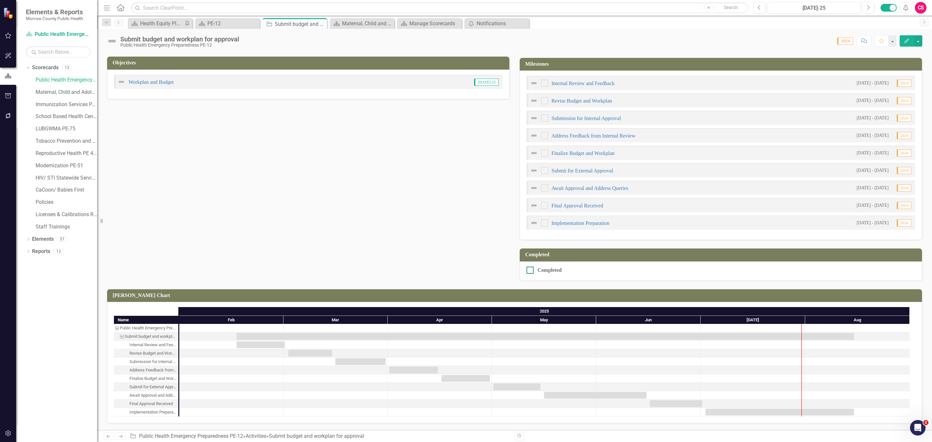
click at [554, 270] on div "Completed" at bounding box center [549, 270] width 24 height 0
click at [531, 269] on input "Completed" at bounding box center [528, 269] width 4 height 4
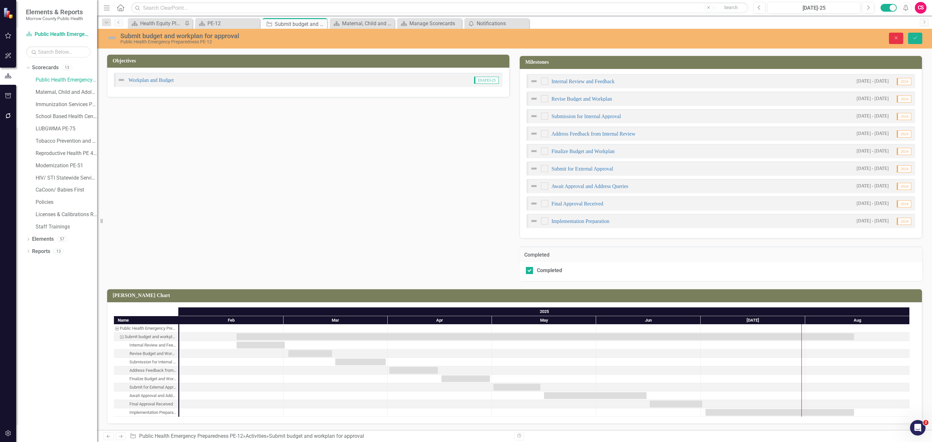
click at [893, 39] on icon "Close" at bounding box center [896, 38] width 6 height 5
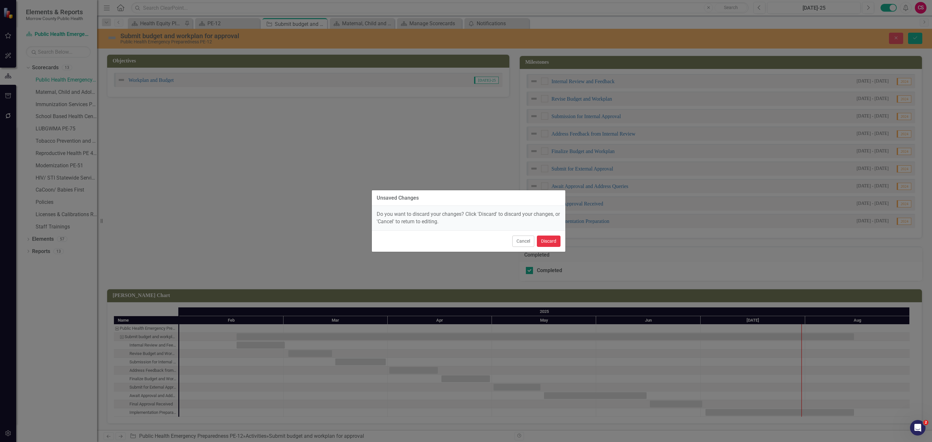
click at [550, 243] on button "Discard" at bounding box center [549, 241] width 24 height 11
checkbox input "false"
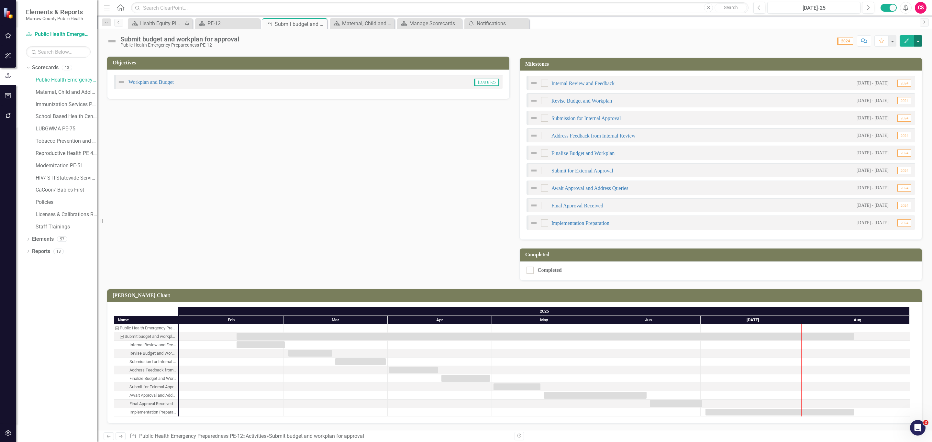
click at [917, 42] on button "button" at bounding box center [918, 40] width 8 height 11
click at [883, 66] on link "Edit Report Edit Layout" at bounding box center [882, 66] width 79 height 12
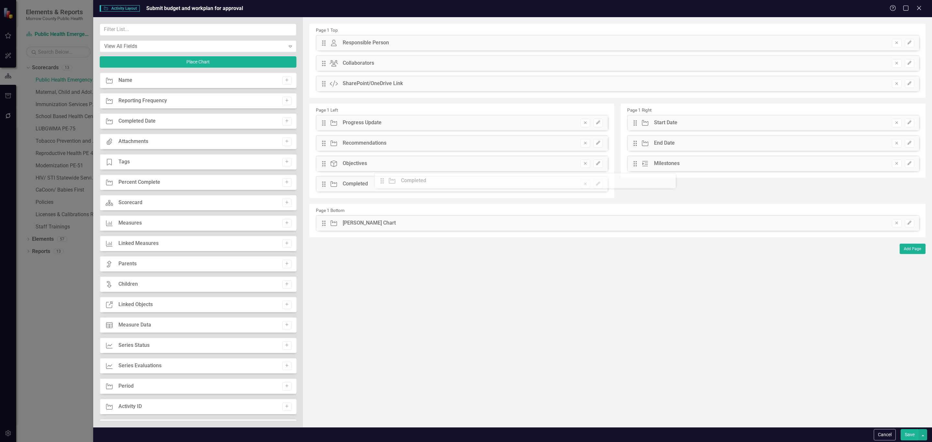
drag, startPoint x: 638, startPoint y: 182, endPoint x: 390, endPoint y: 179, distance: 248.2
click at [925, 435] on button "button" at bounding box center [922, 434] width 8 height 11
click at [888, 420] on link "Update all Activities in this account" at bounding box center [862, 423] width 129 height 12
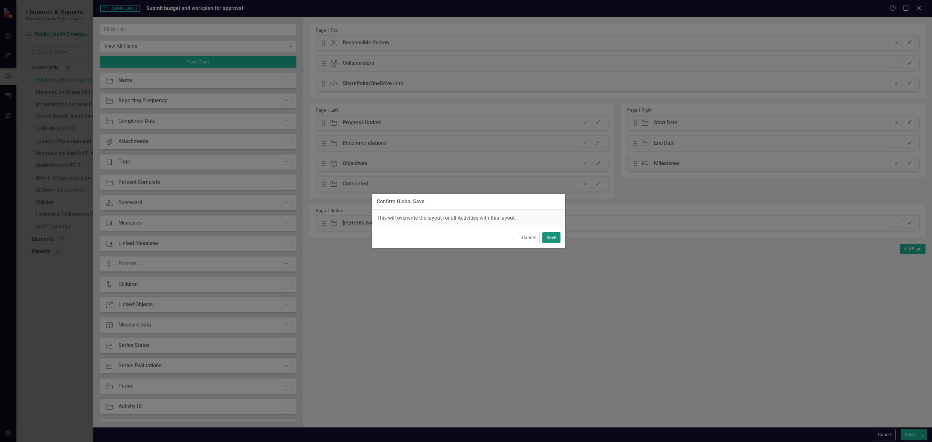
click at [549, 233] on button "Save" at bounding box center [551, 237] width 18 height 11
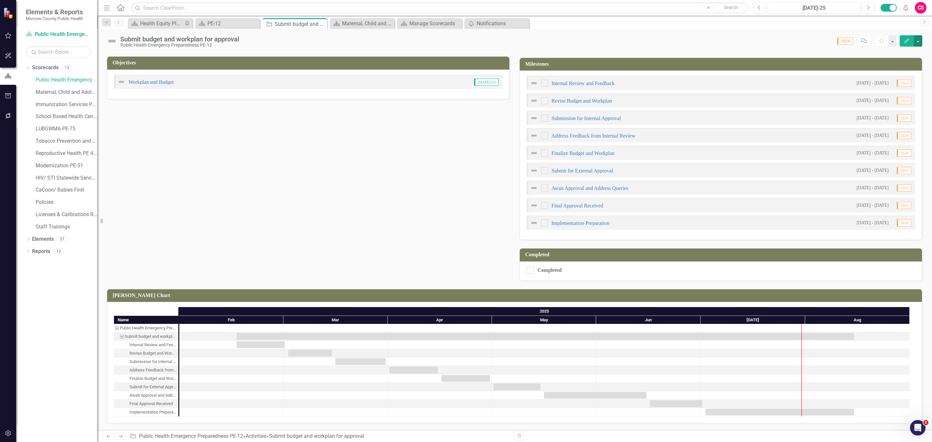
scroll to position [0, 0]
